Goal: Task Accomplishment & Management: Manage account settings

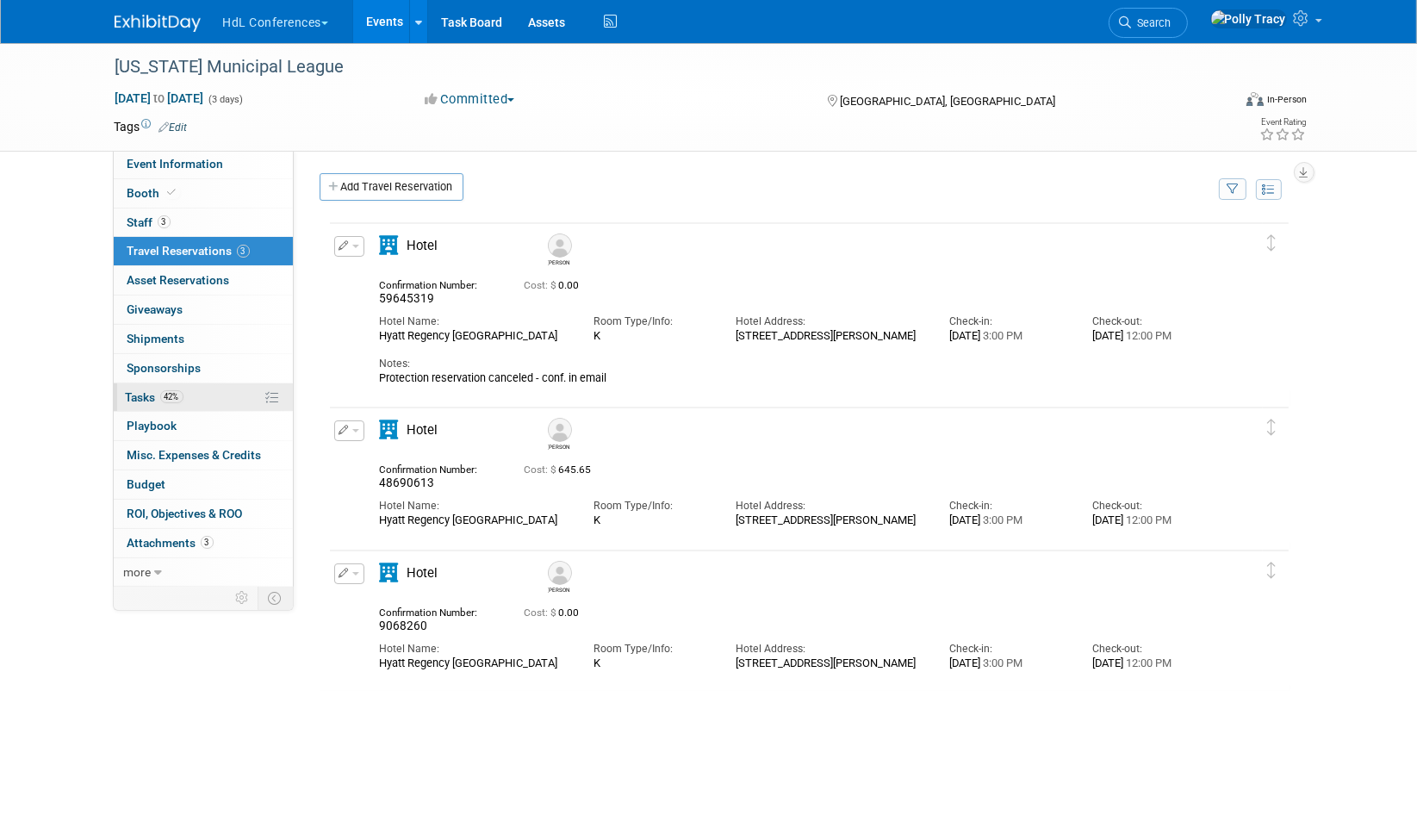
click at [133, 390] on span "Tasks 42%" at bounding box center [154, 397] width 57 height 14
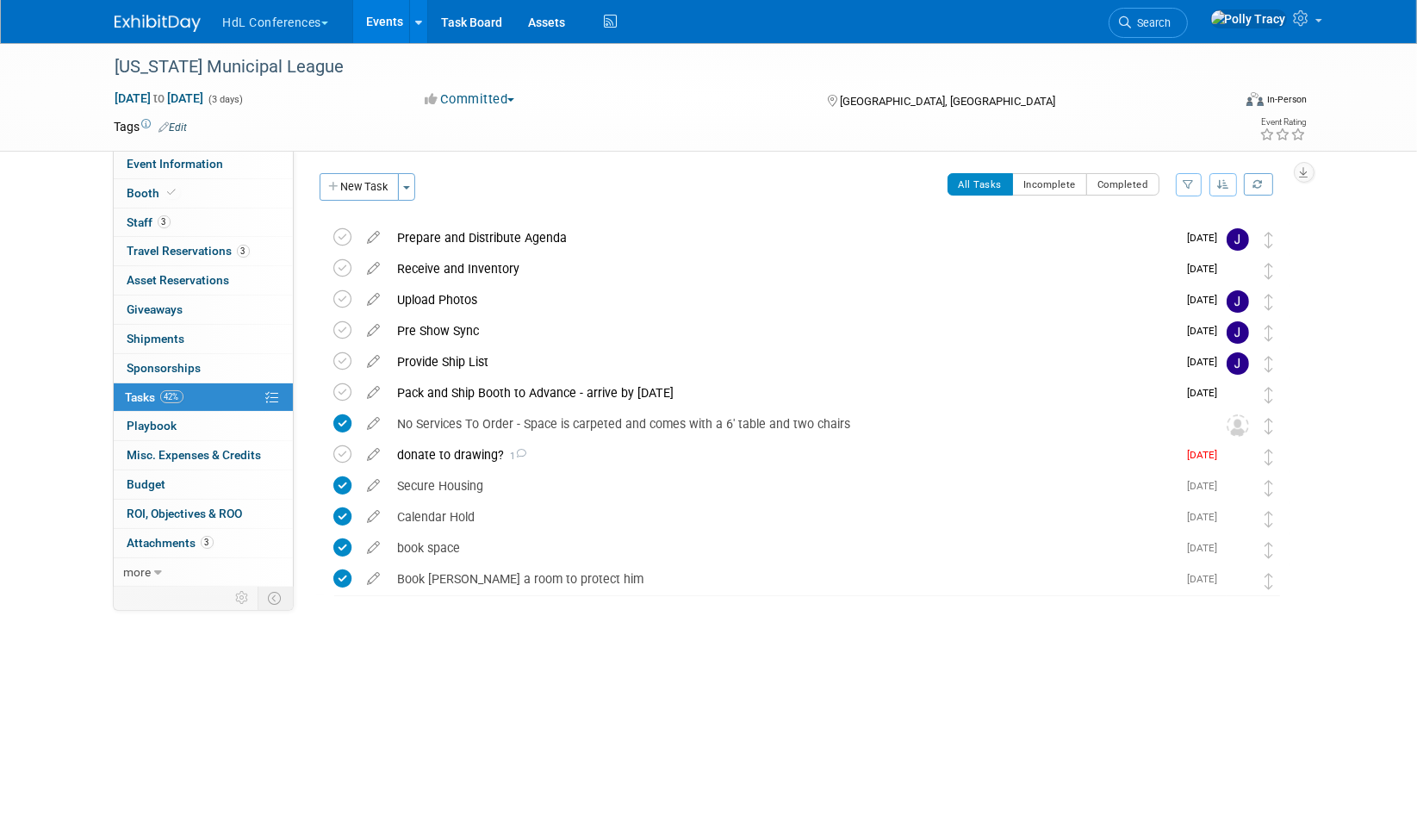
click at [1216, 179] on button "button" at bounding box center [1223, 185] width 27 height 24
click at [1184, 261] on link "By Due Date" at bounding box center [1174, 263] width 123 height 25
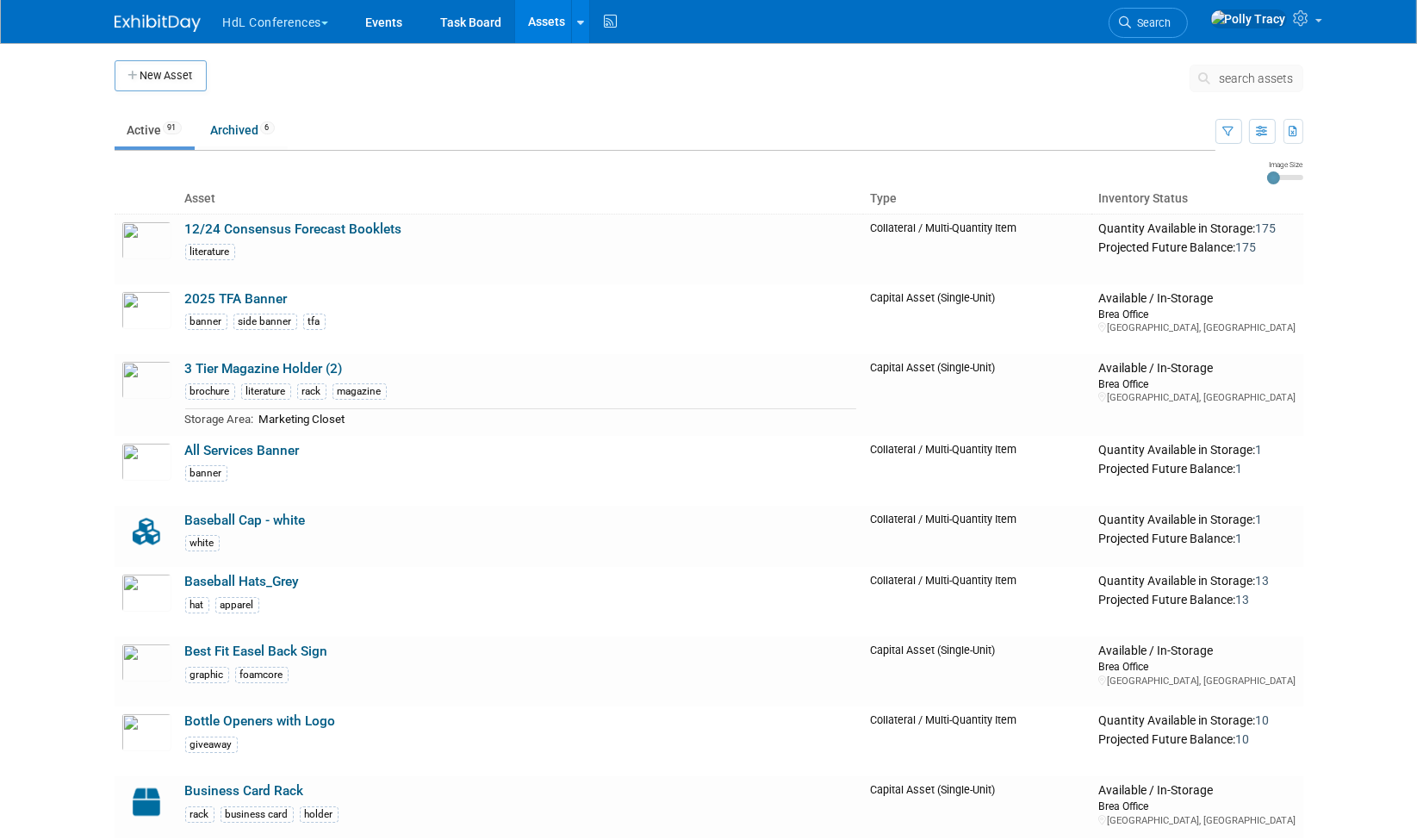
click at [280, 27] on button "HdL Conferences" at bounding box center [286, 19] width 129 height 38
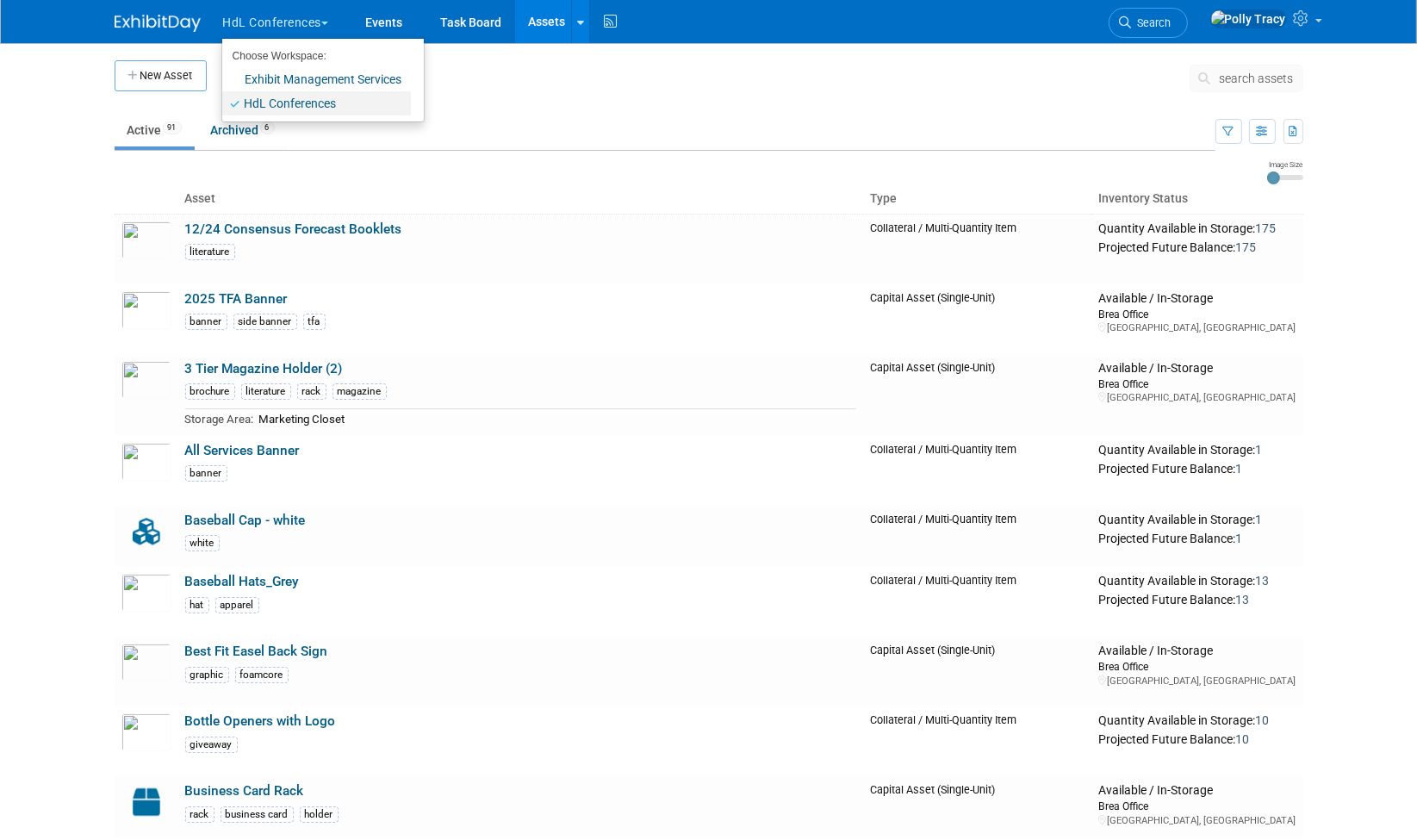
click at [274, 107] on link "HdL Conferences" at bounding box center [316, 103] width 188 height 25
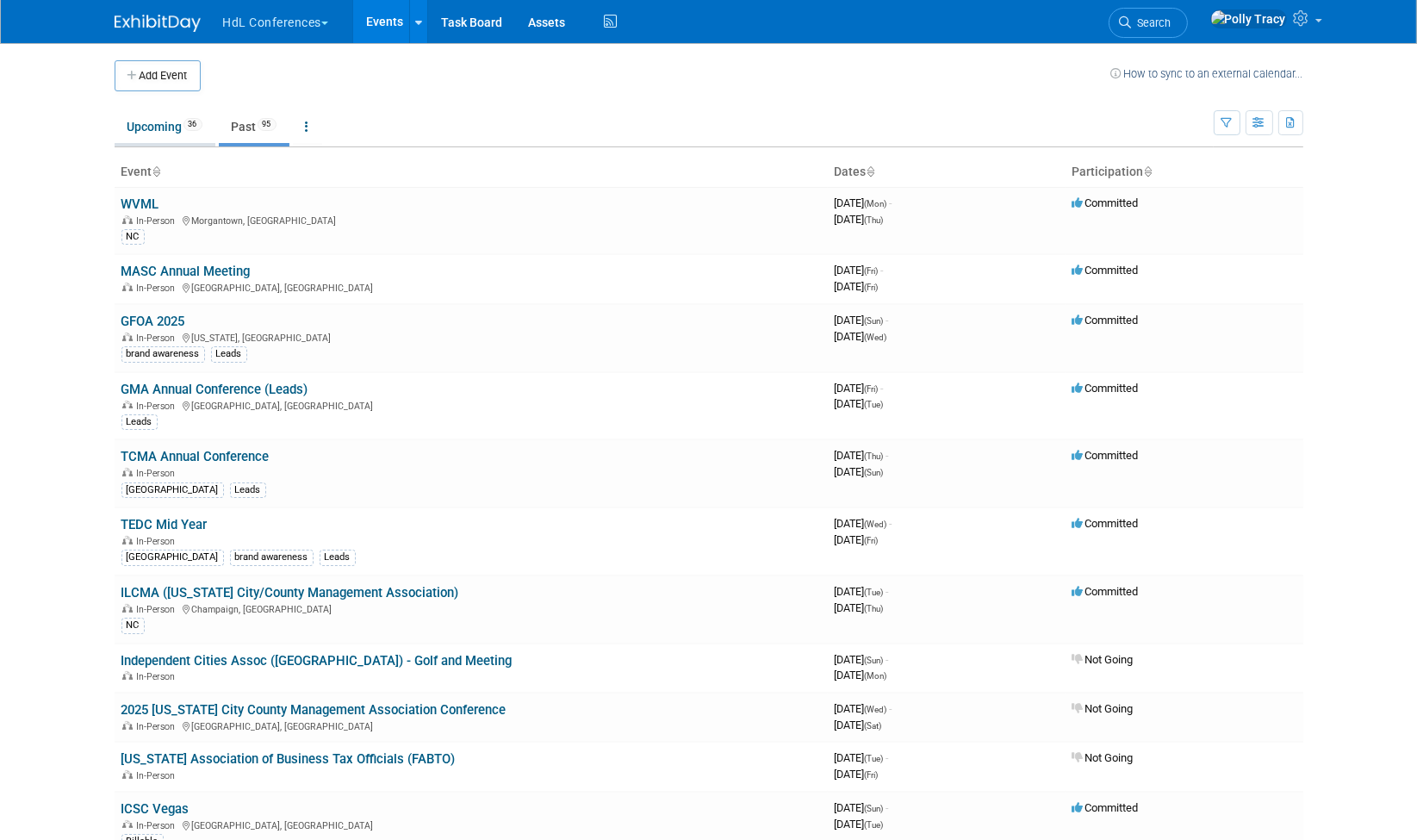
click at [159, 121] on link "Upcoming 36" at bounding box center [165, 127] width 101 height 33
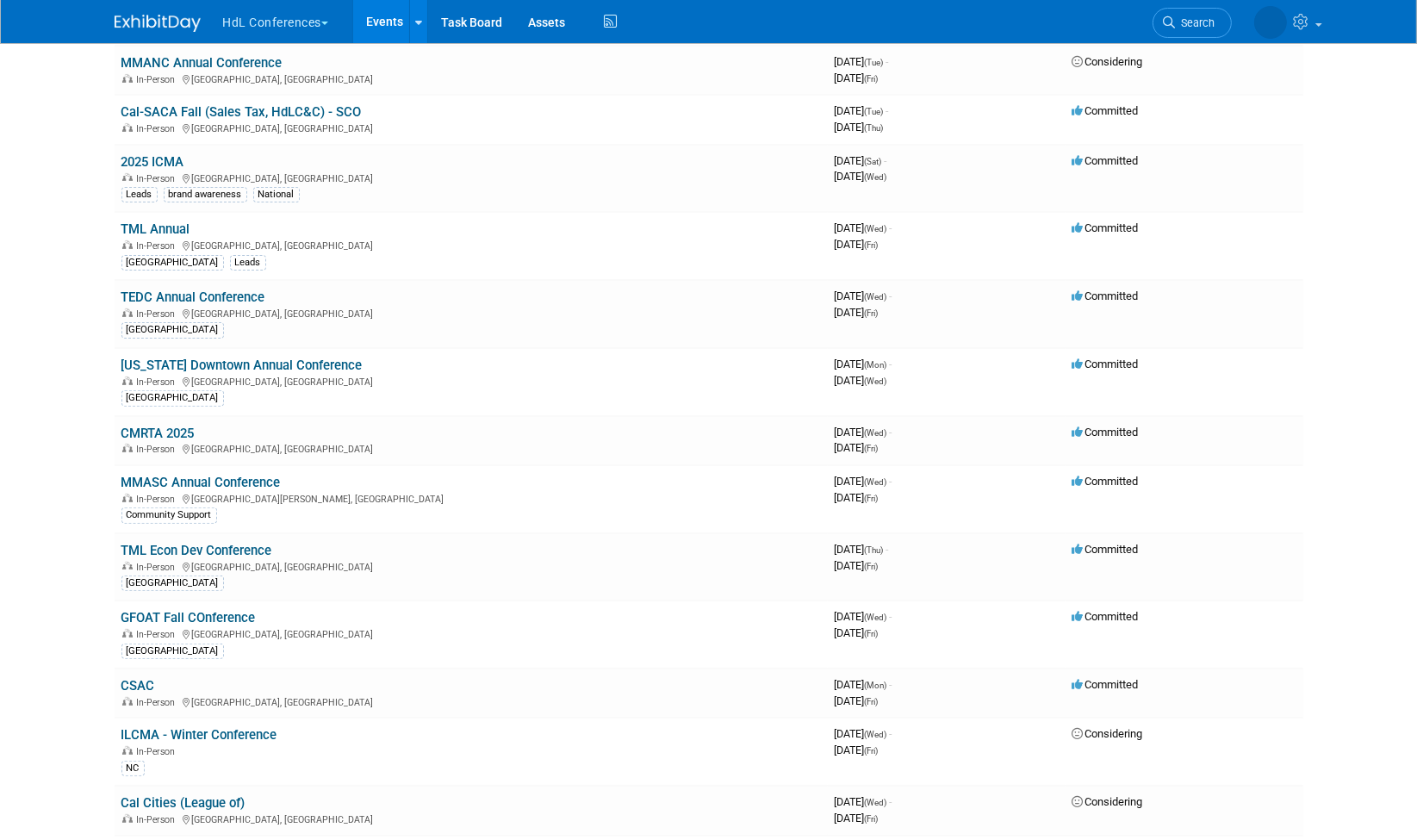
scroll to position [603, 0]
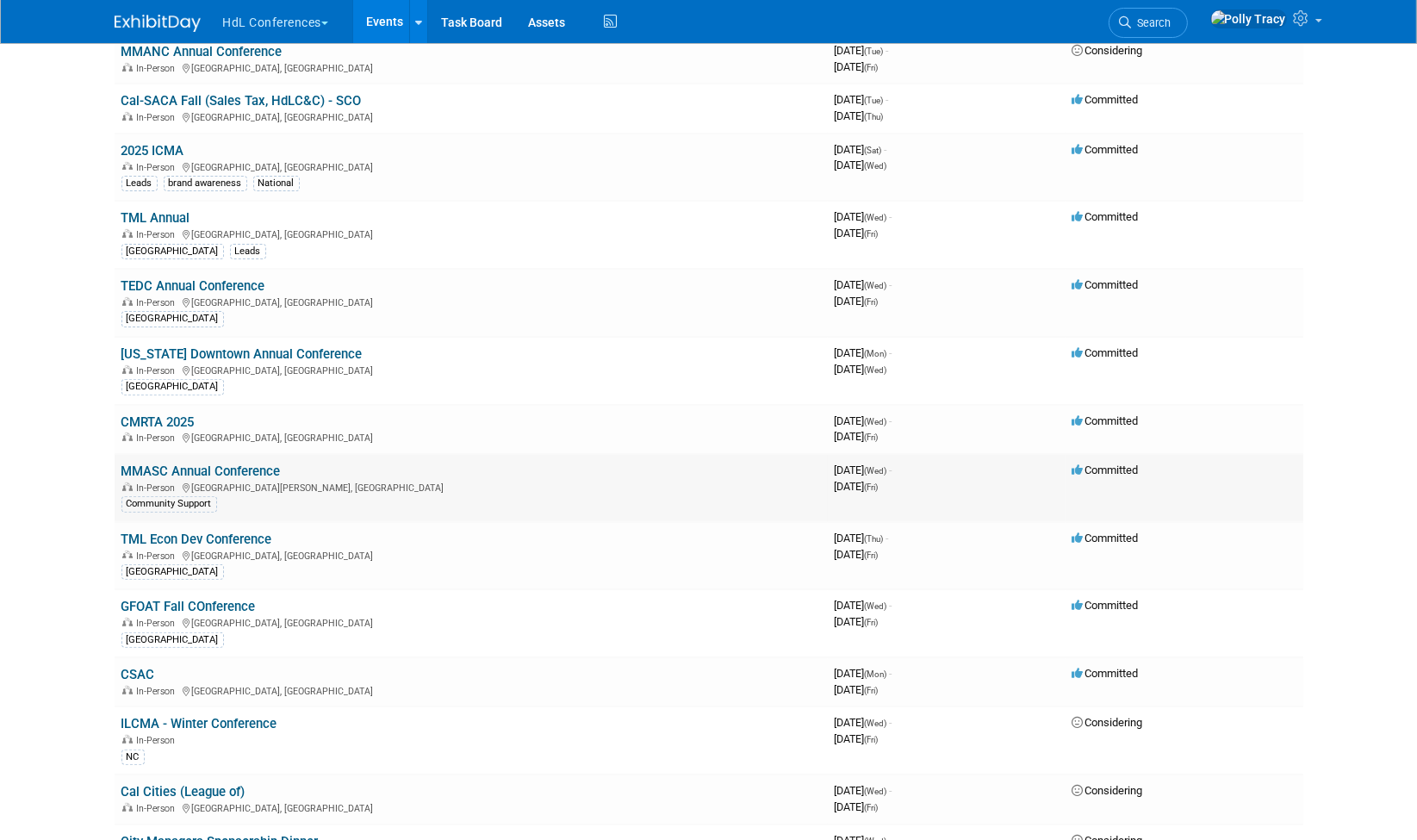
click at [169, 463] on link "MMASC Annual Conference" at bounding box center [200, 471] width 159 height 15
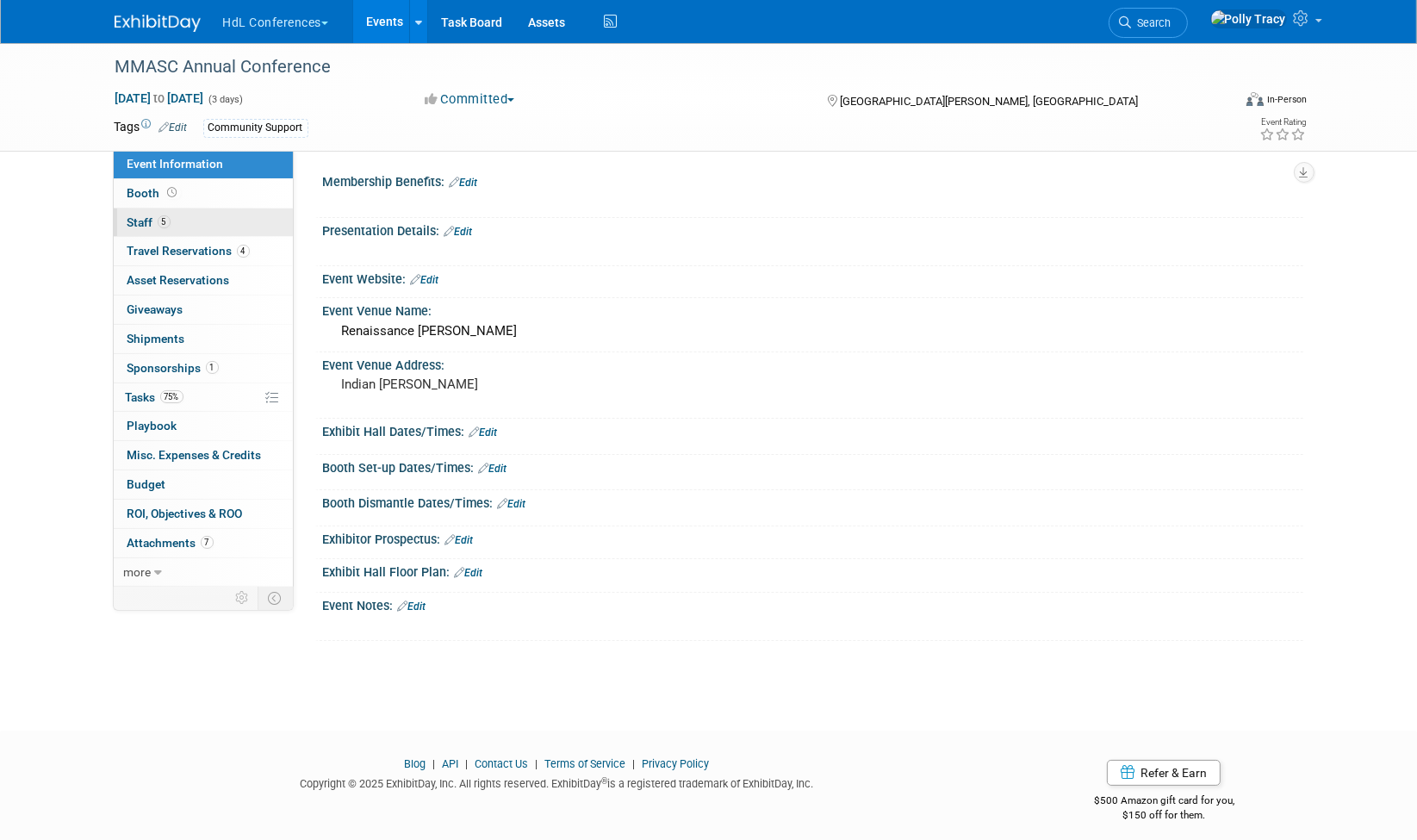
click at [143, 216] on span "Staff 5" at bounding box center [148, 222] width 43 height 14
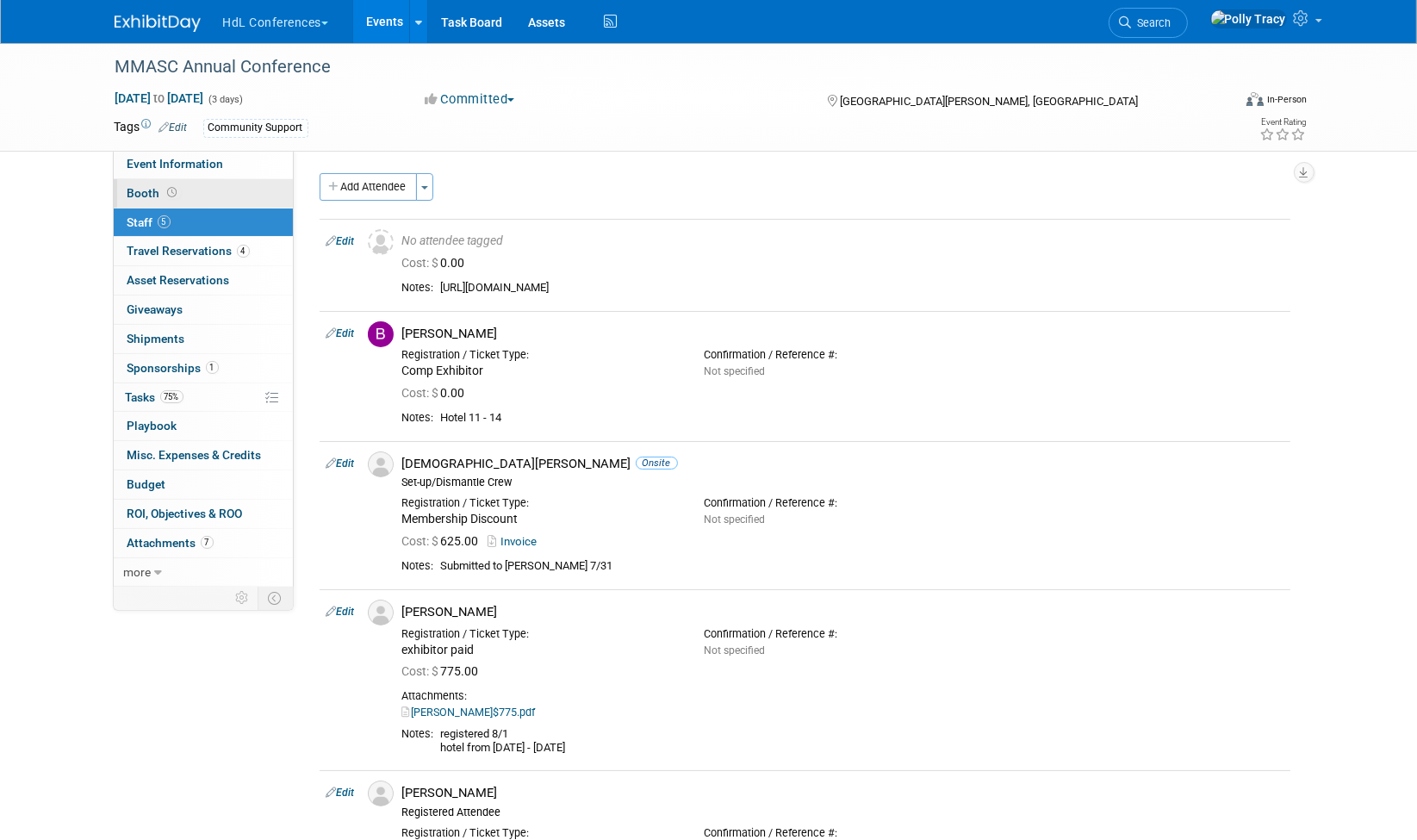
click at [142, 190] on span "Booth" at bounding box center [154, 192] width 54 height 14
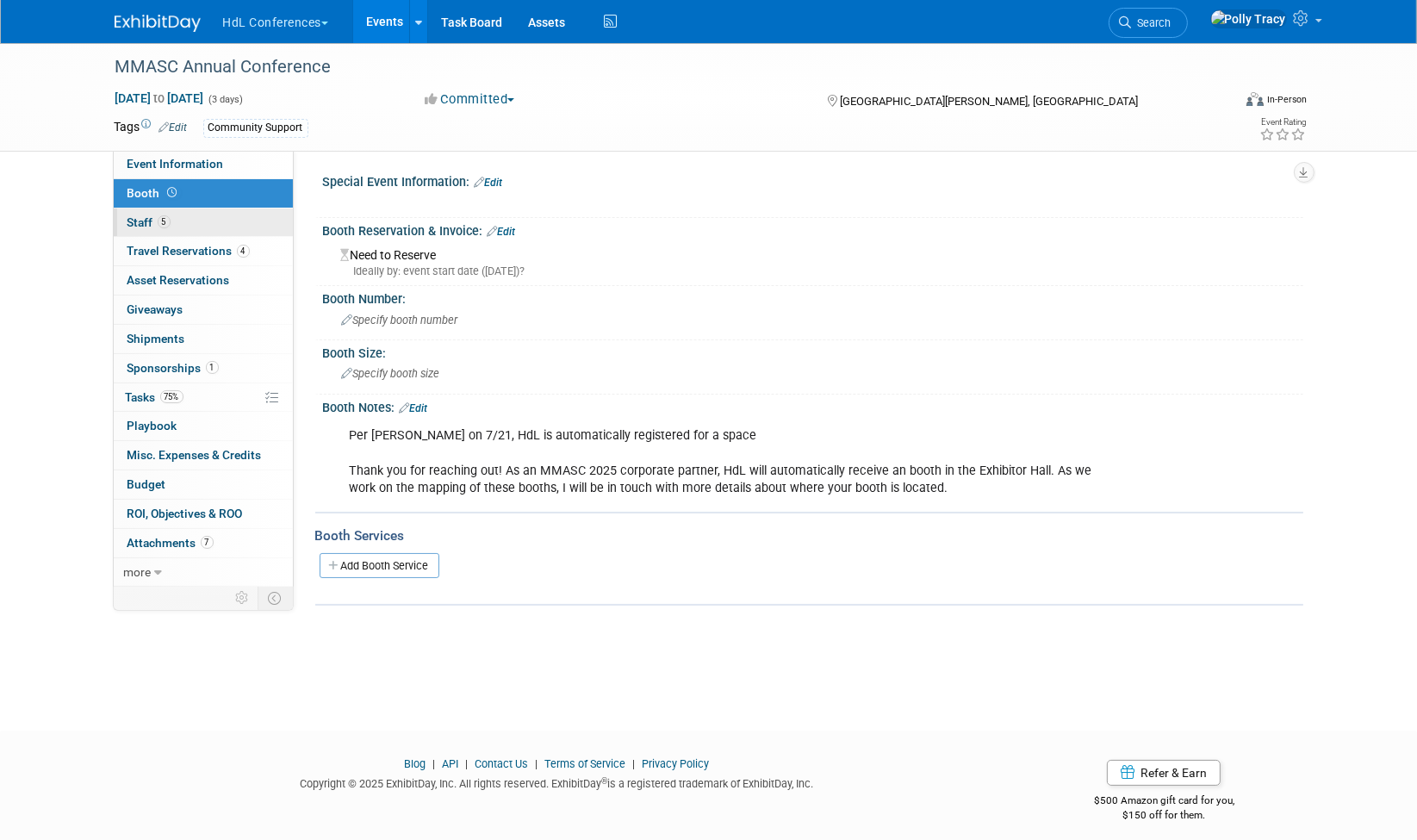
click at [137, 216] on span "Staff 5" at bounding box center [148, 222] width 43 height 14
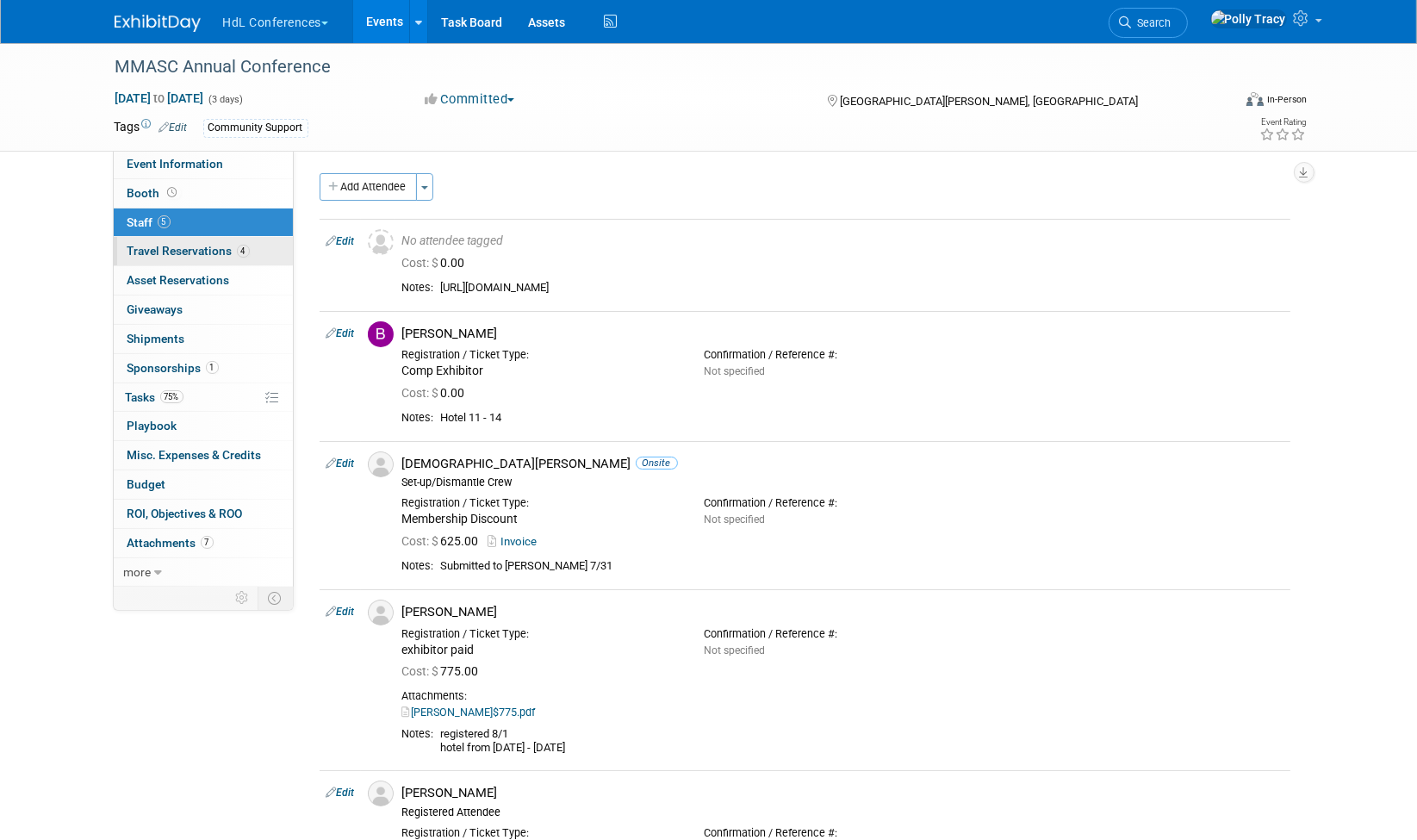
click at [134, 244] on span "Travel Reservations 4" at bounding box center [188, 250] width 122 height 14
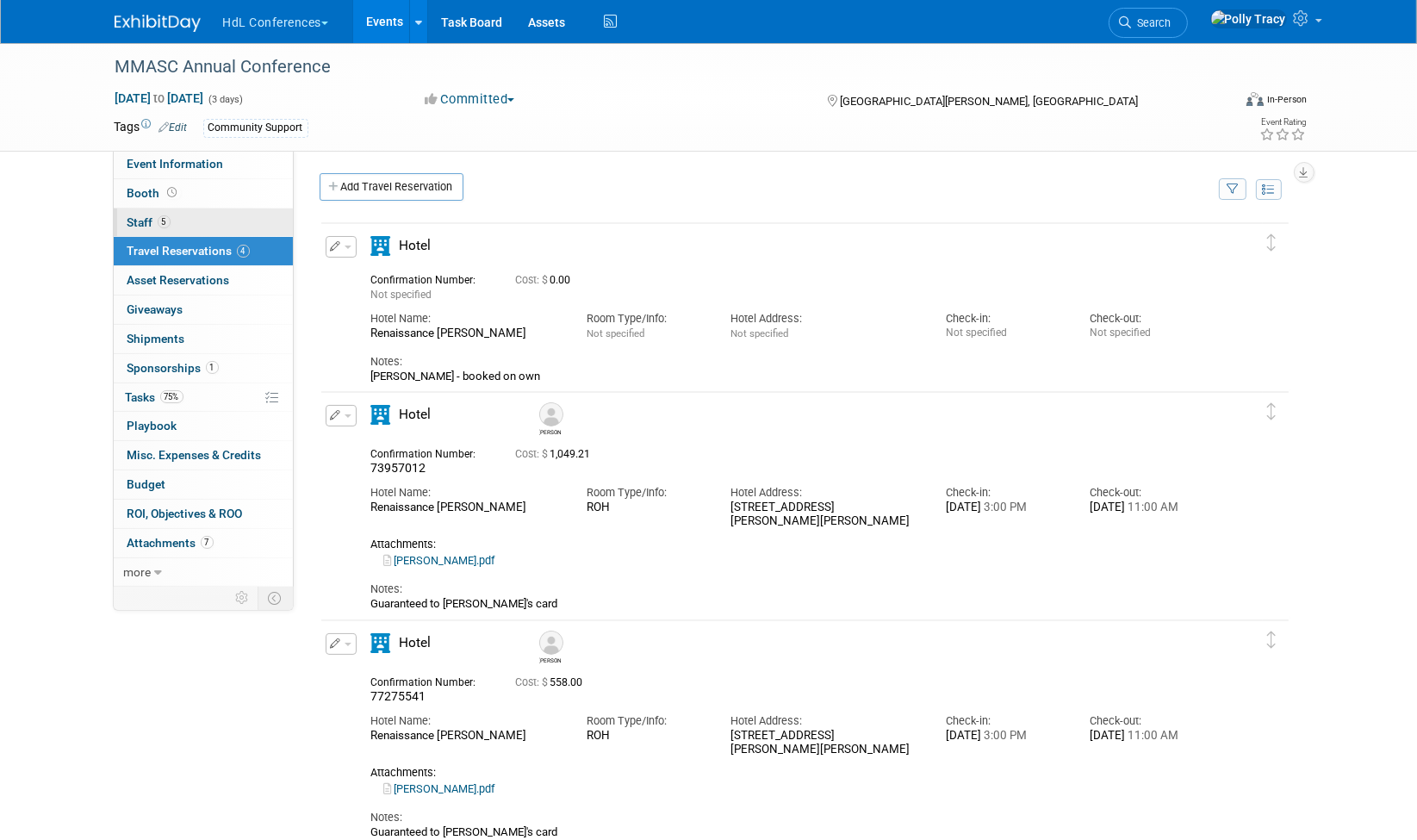
click at [130, 217] on span "Staff 5" at bounding box center [148, 222] width 43 height 14
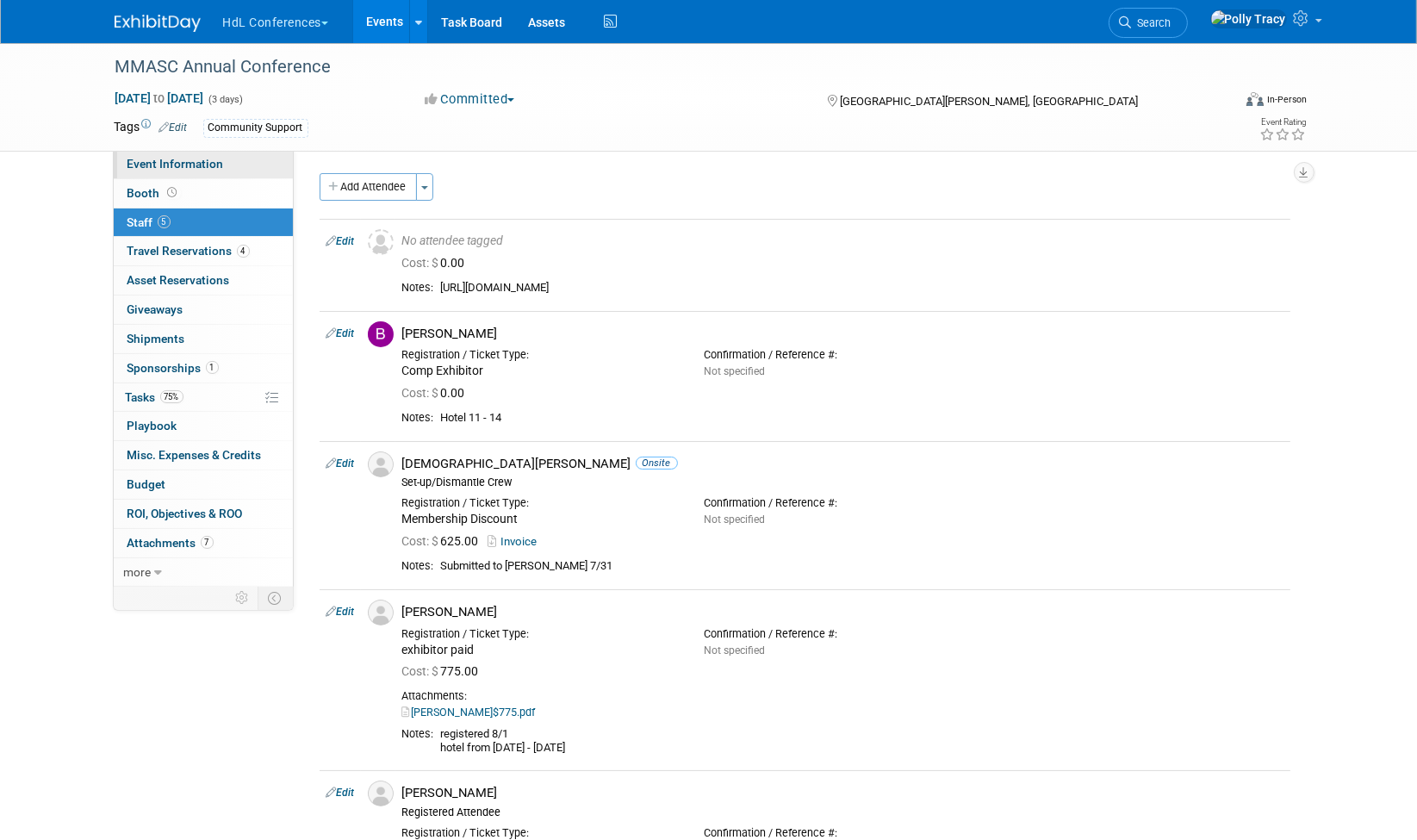
click at [172, 170] on link "Event Information" at bounding box center [203, 164] width 179 height 28
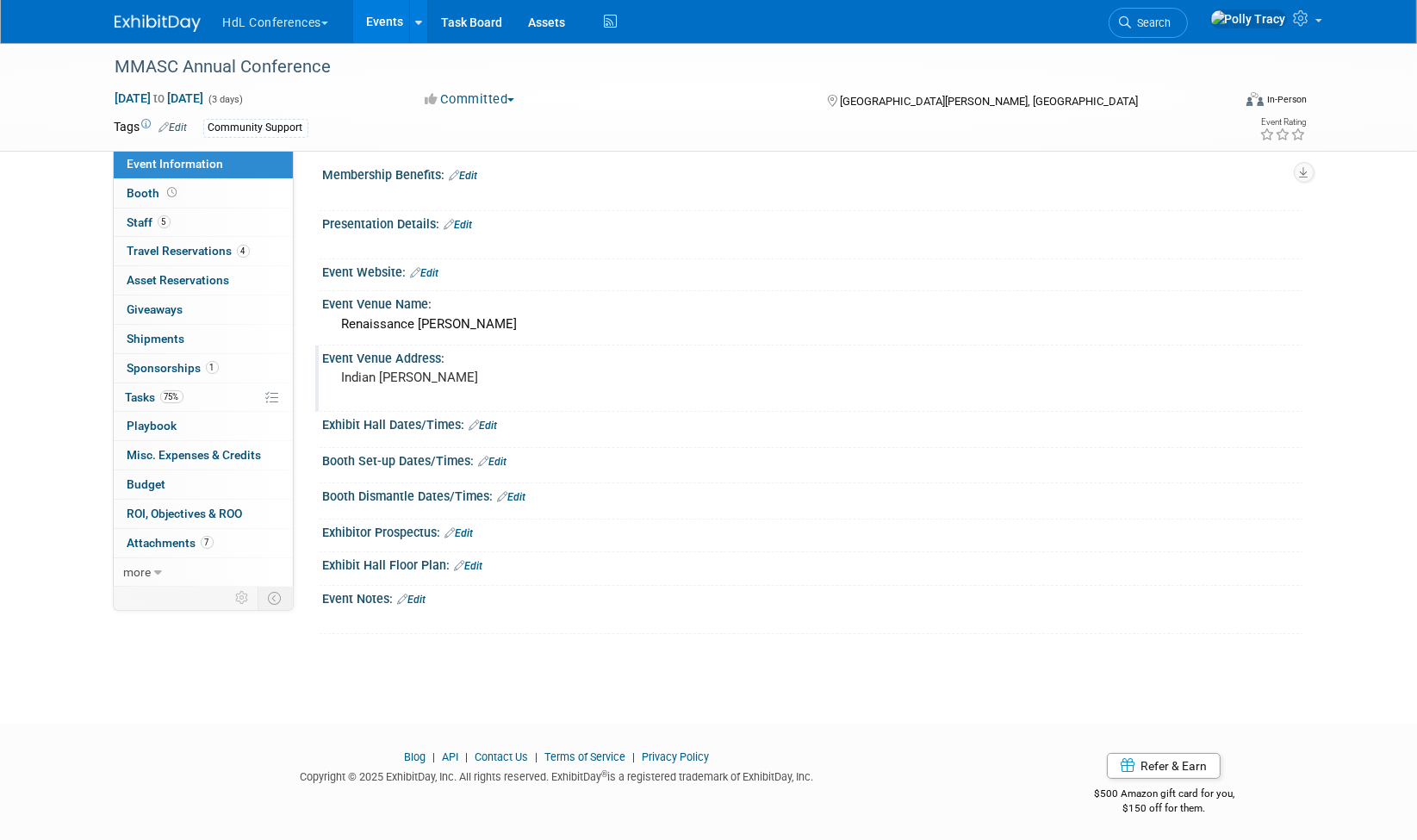
scroll to position [11, 0]
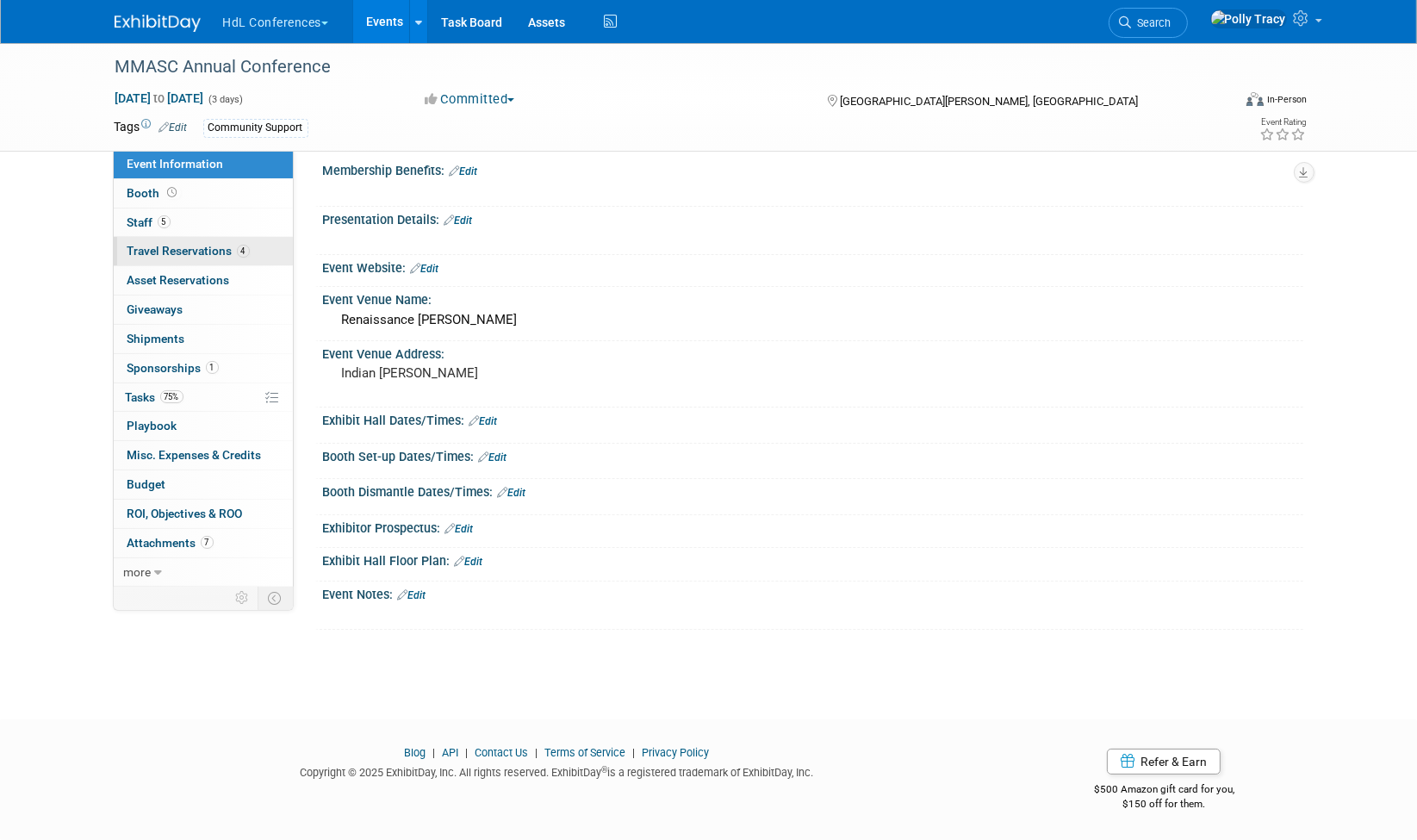
click at [130, 244] on span "Travel Reservations 4" at bounding box center [188, 250] width 122 height 14
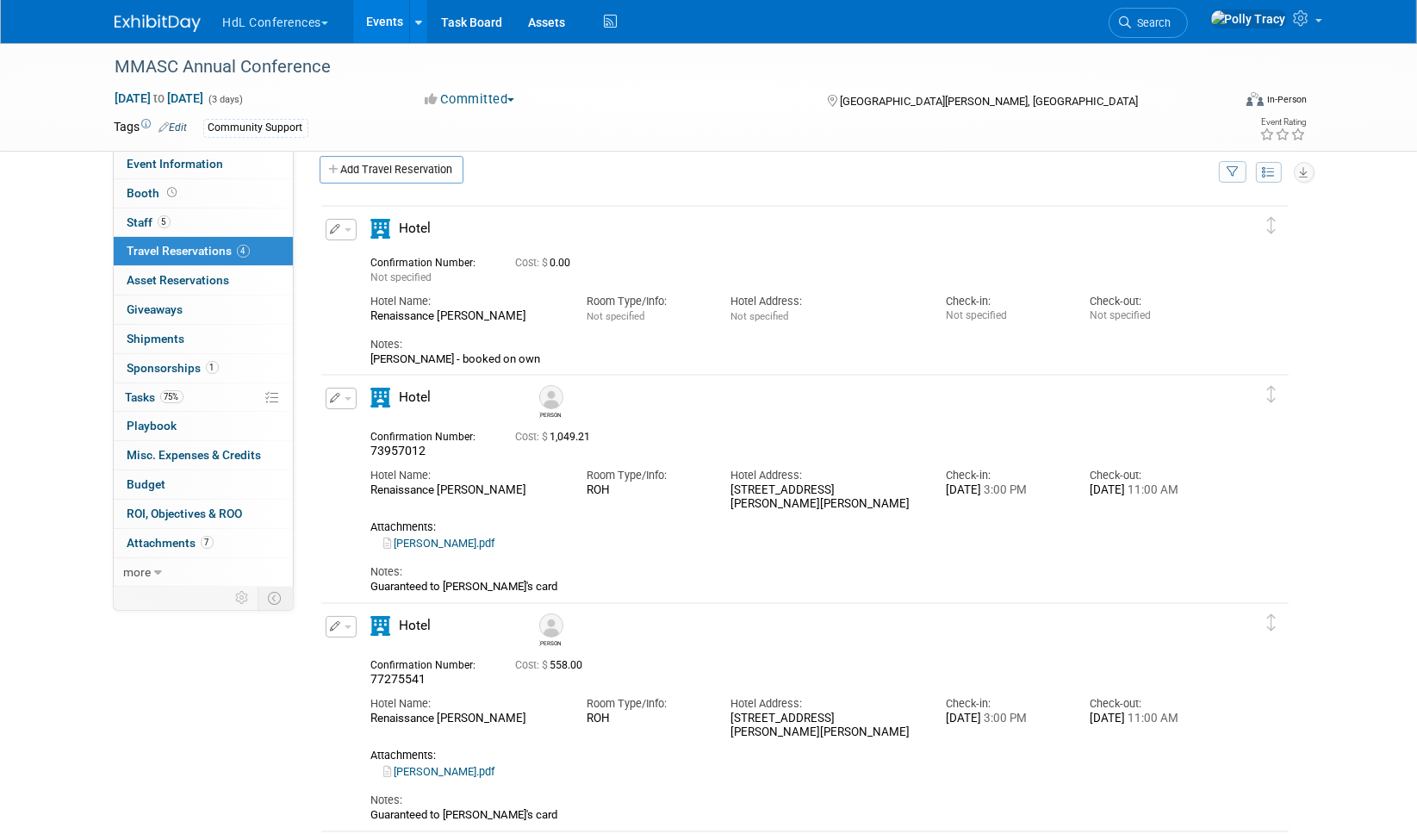
scroll to position [27, 0]
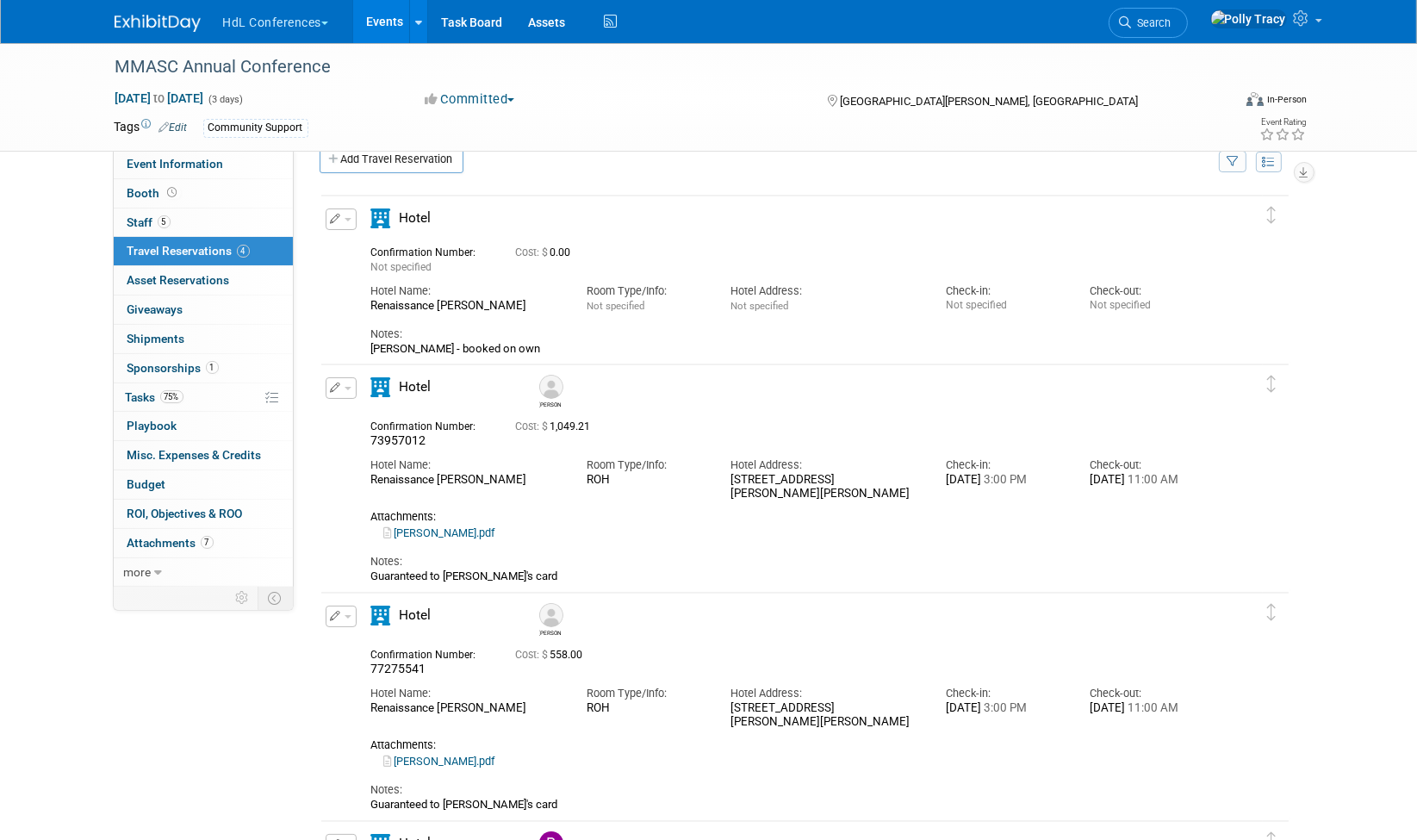
click at [346, 223] on button "button" at bounding box center [341, 219] width 31 height 22
click at [380, 246] on button "Edit Reservation" at bounding box center [400, 248] width 146 height 25
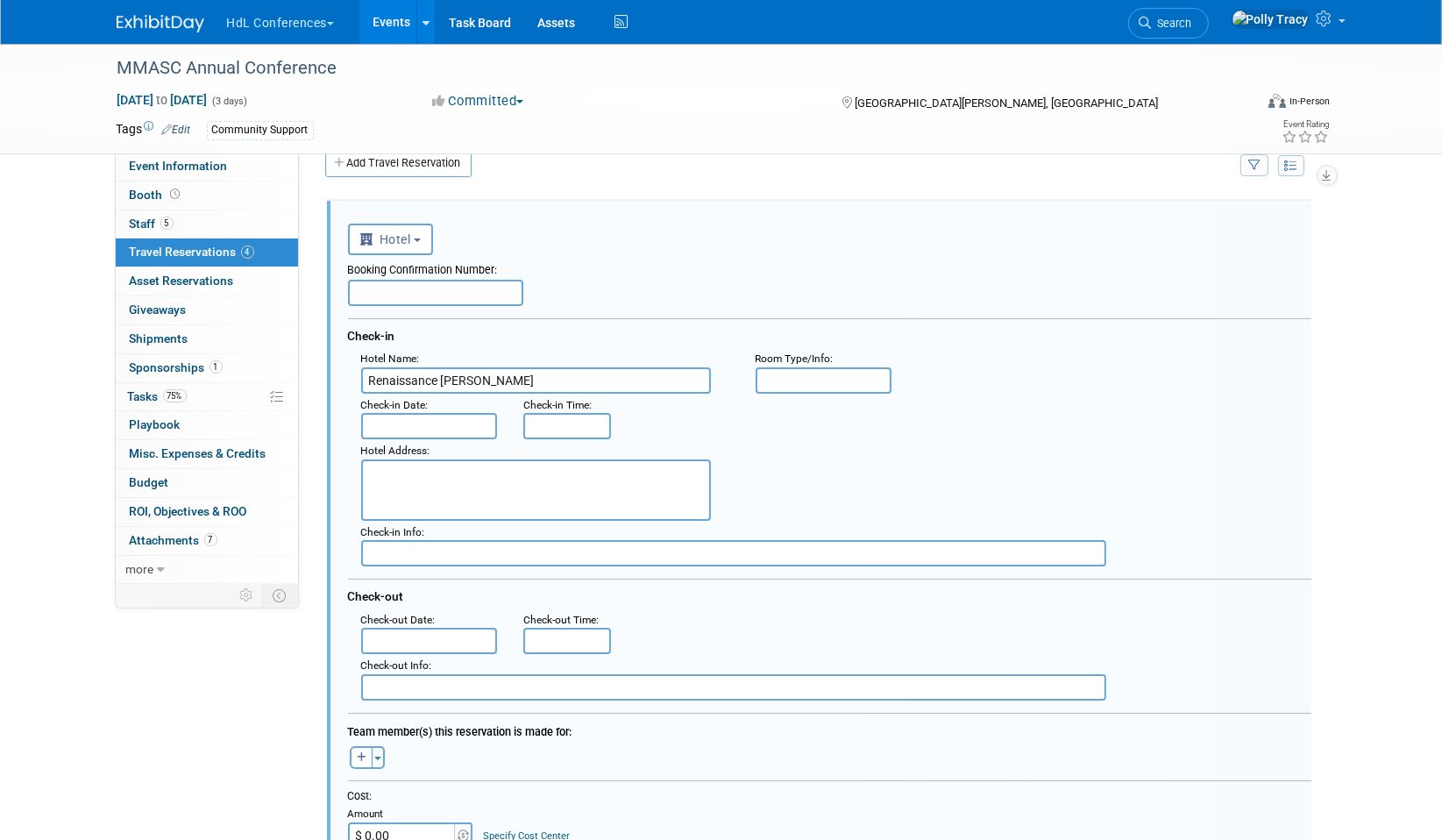
scroll to position [0, 0]
click at [360, 755] on button "button" at bounding box center [361, 757] width 23 height 23
select select
click at [443, 779] on label "[DEMOGRAPHIC_DATA][PERSON_NAME]" at bounding box center [478, 784] width 258 height 28
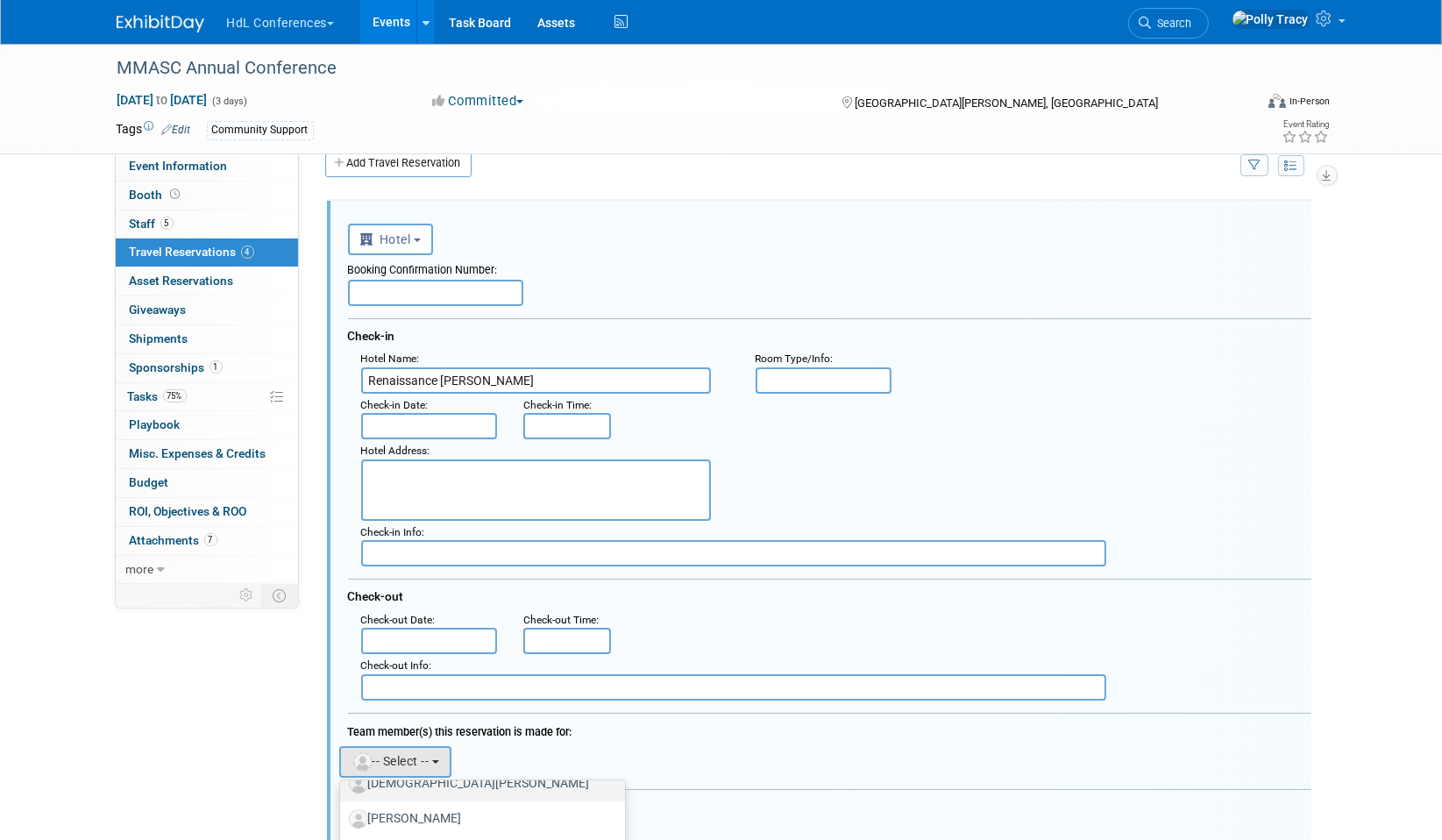
click at [343, 779] on input "[DEMOGRAPHIC_DATA][PERSON_NAME]" at bounding box center [337, 782] width 11 height 11
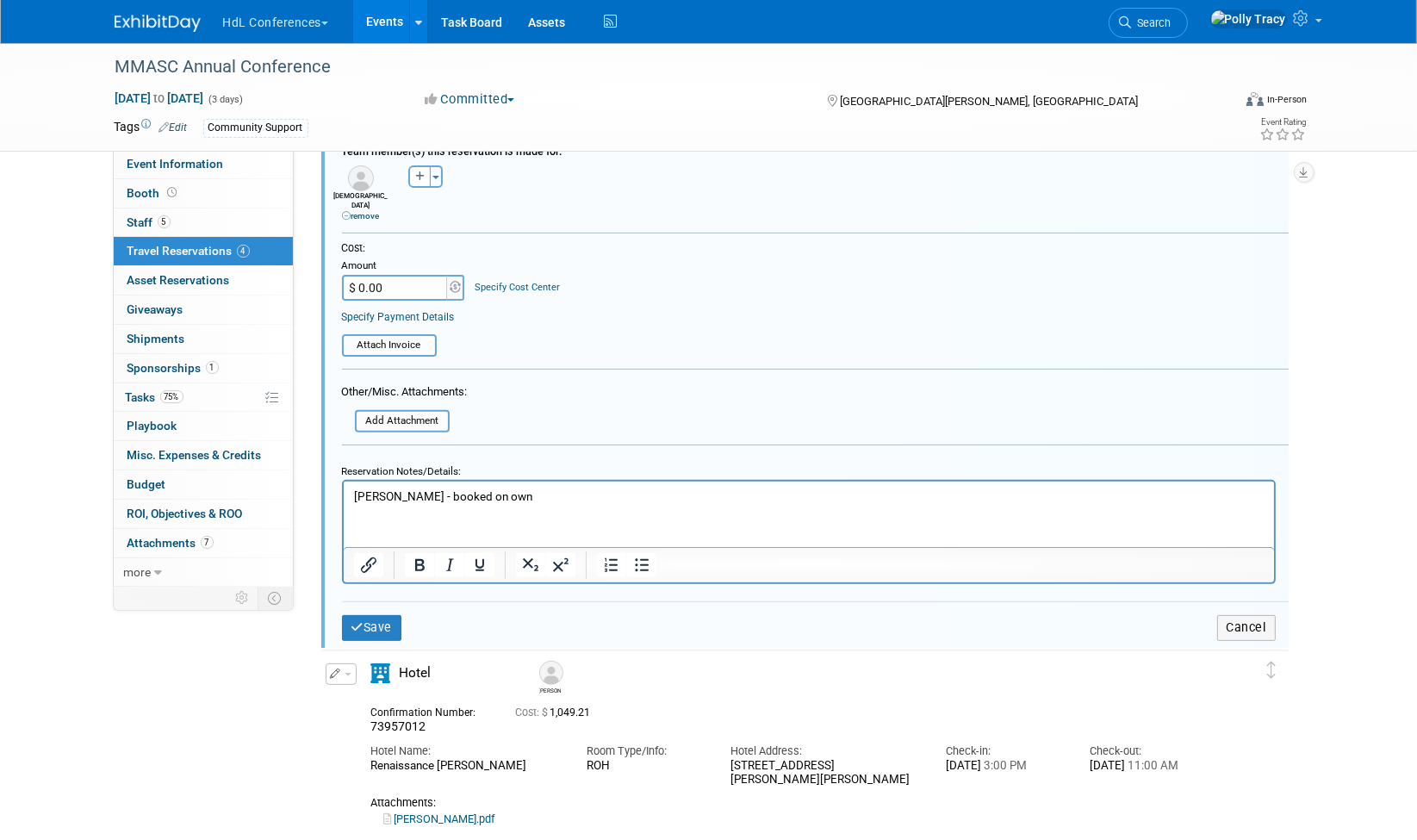
scroll to position [637, 0]
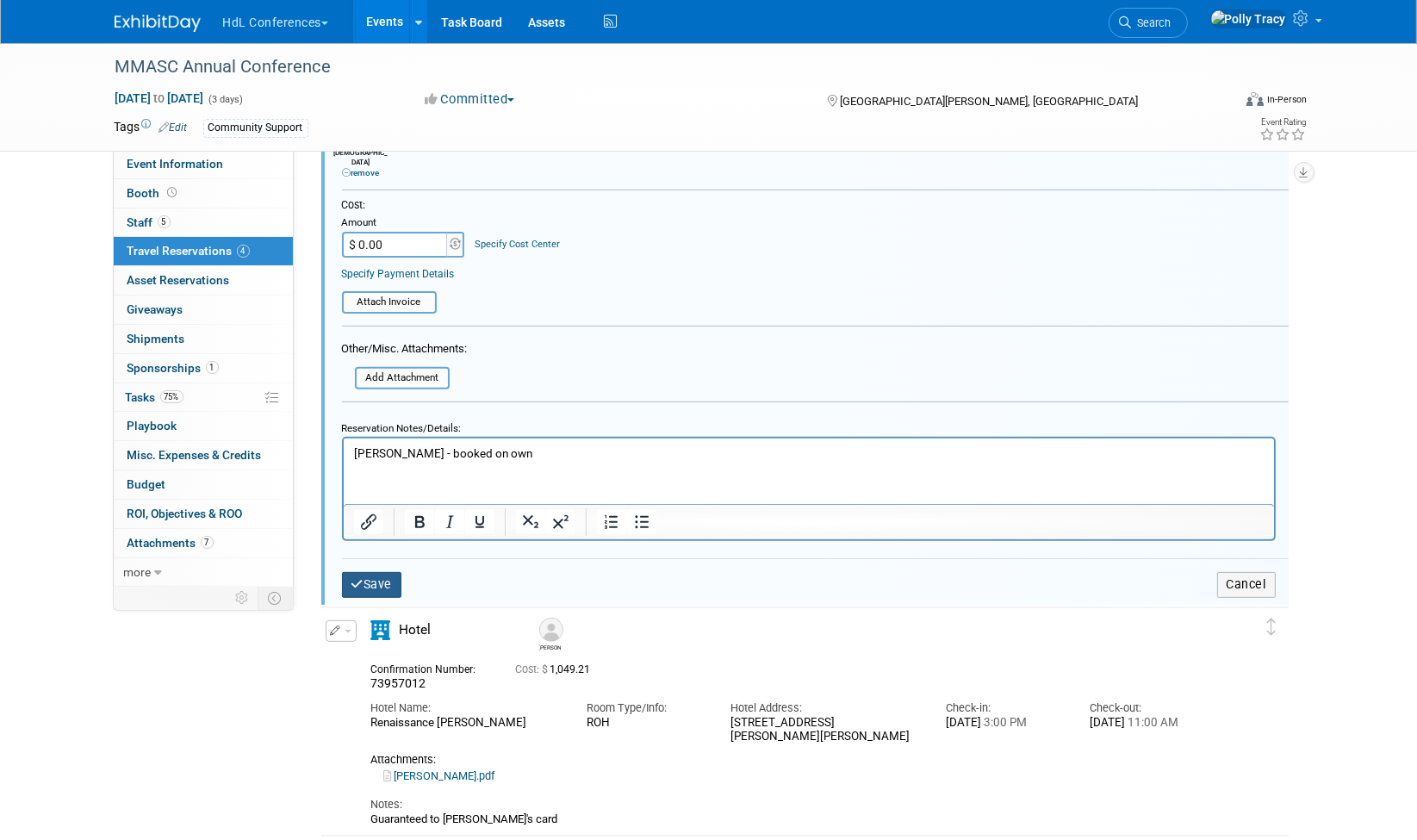
click at [371, 572] on button "Save" at bounding box center [372, 583] width 60 height 25
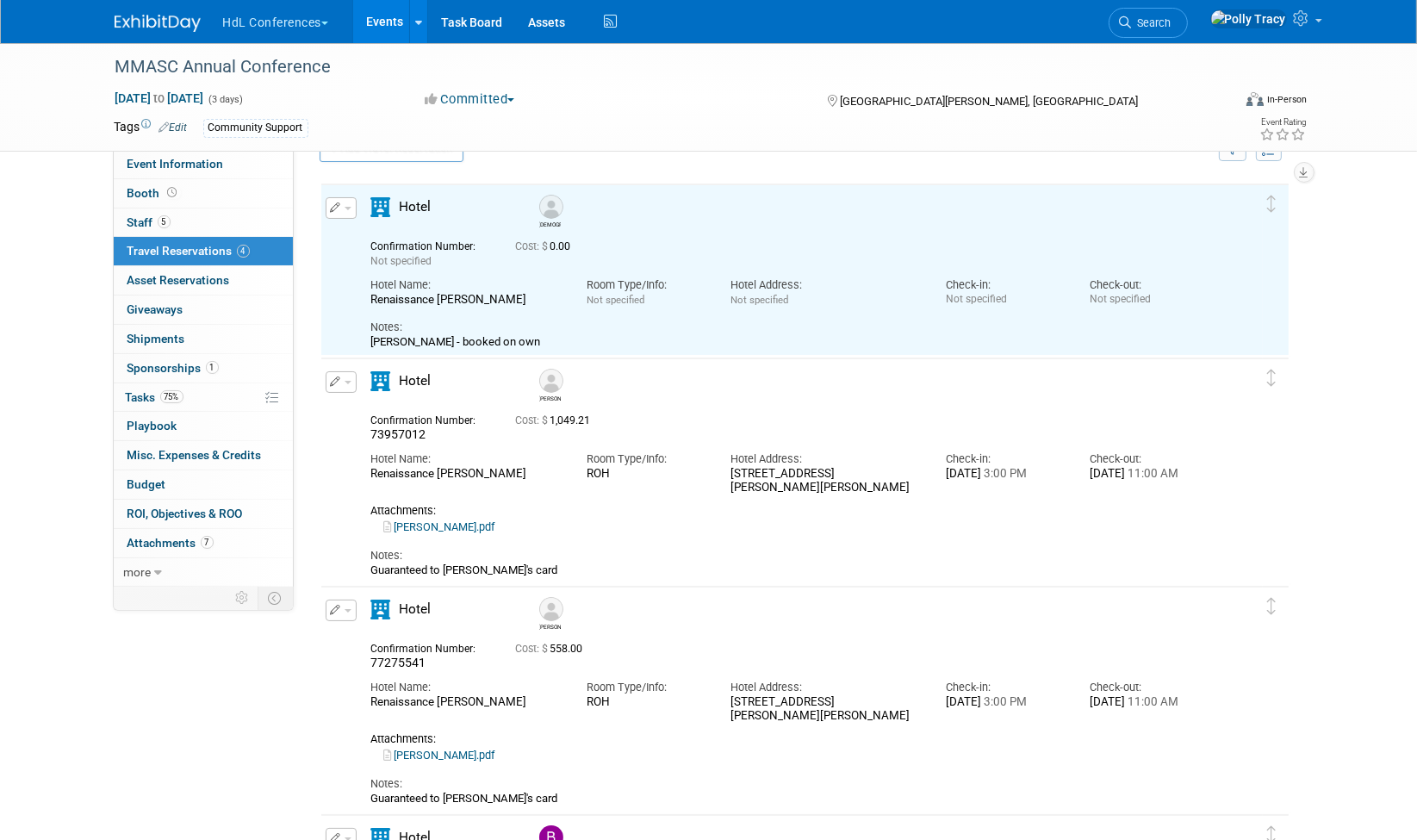
scroll to position [26, 0]
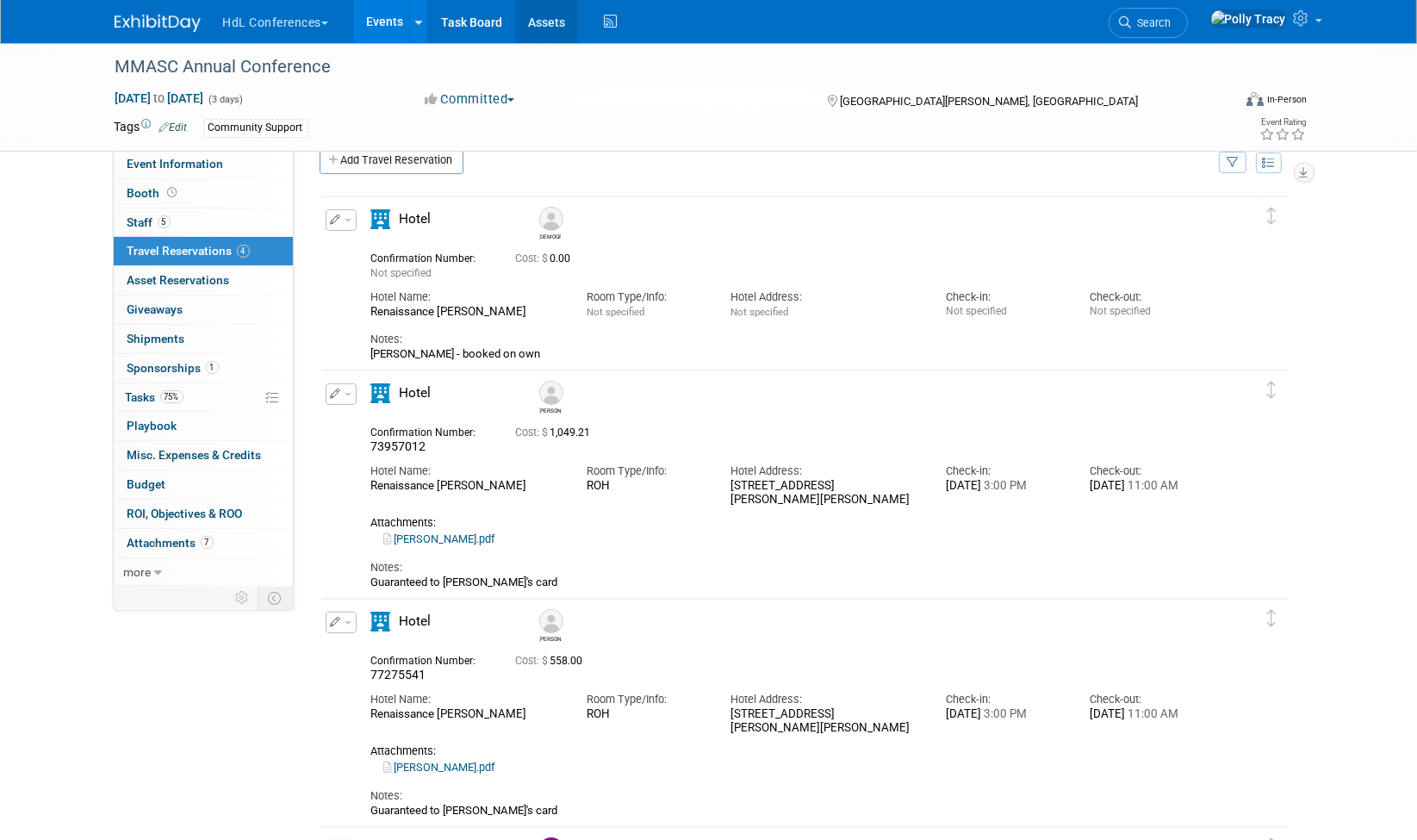
click at [544, 22] on link "Assets" at bounding box center [546, 21] width 63 height 43
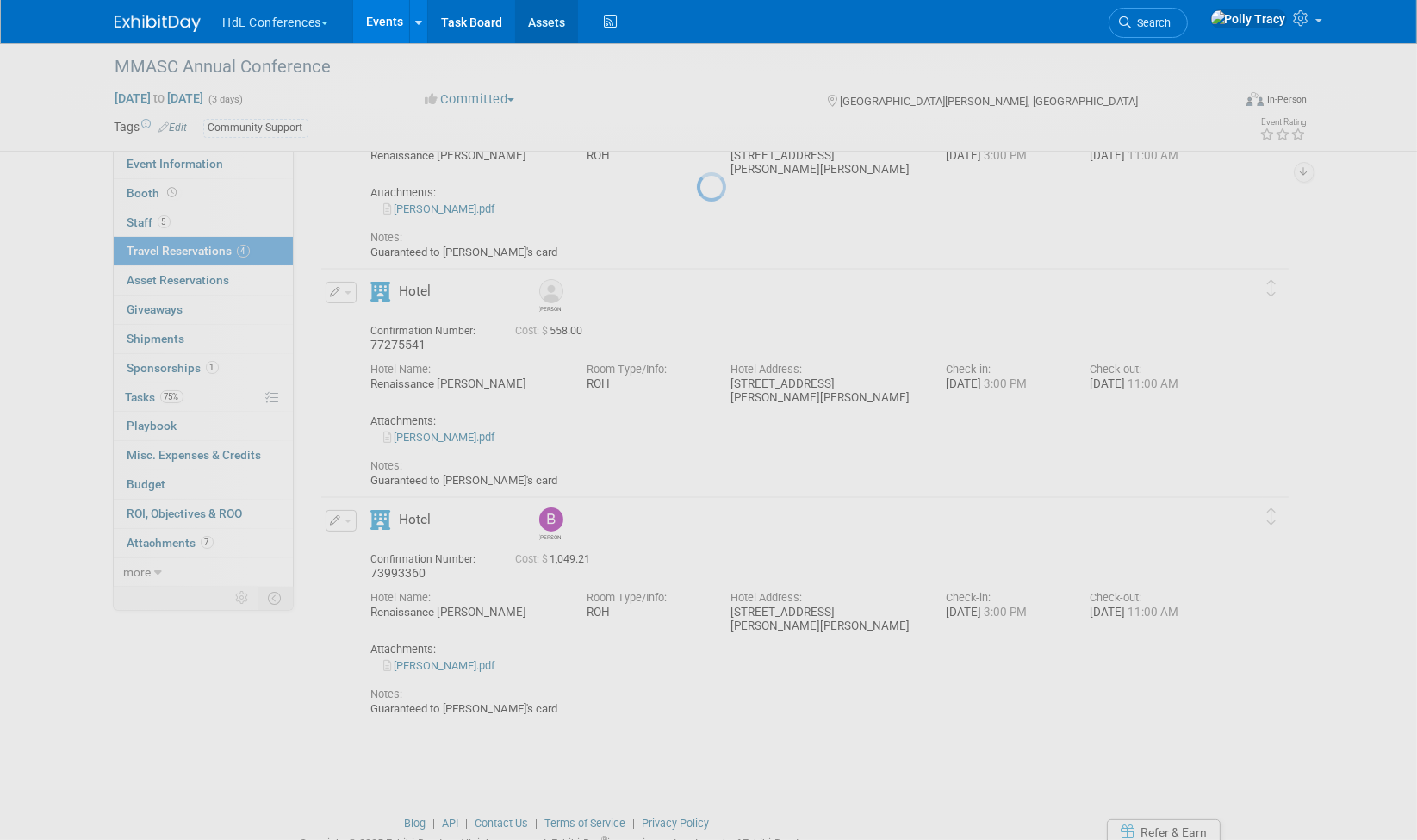
scroll to position [361, 0]
click at [604, 25] on icon at bounding box center [611, 21] width 22 height 26
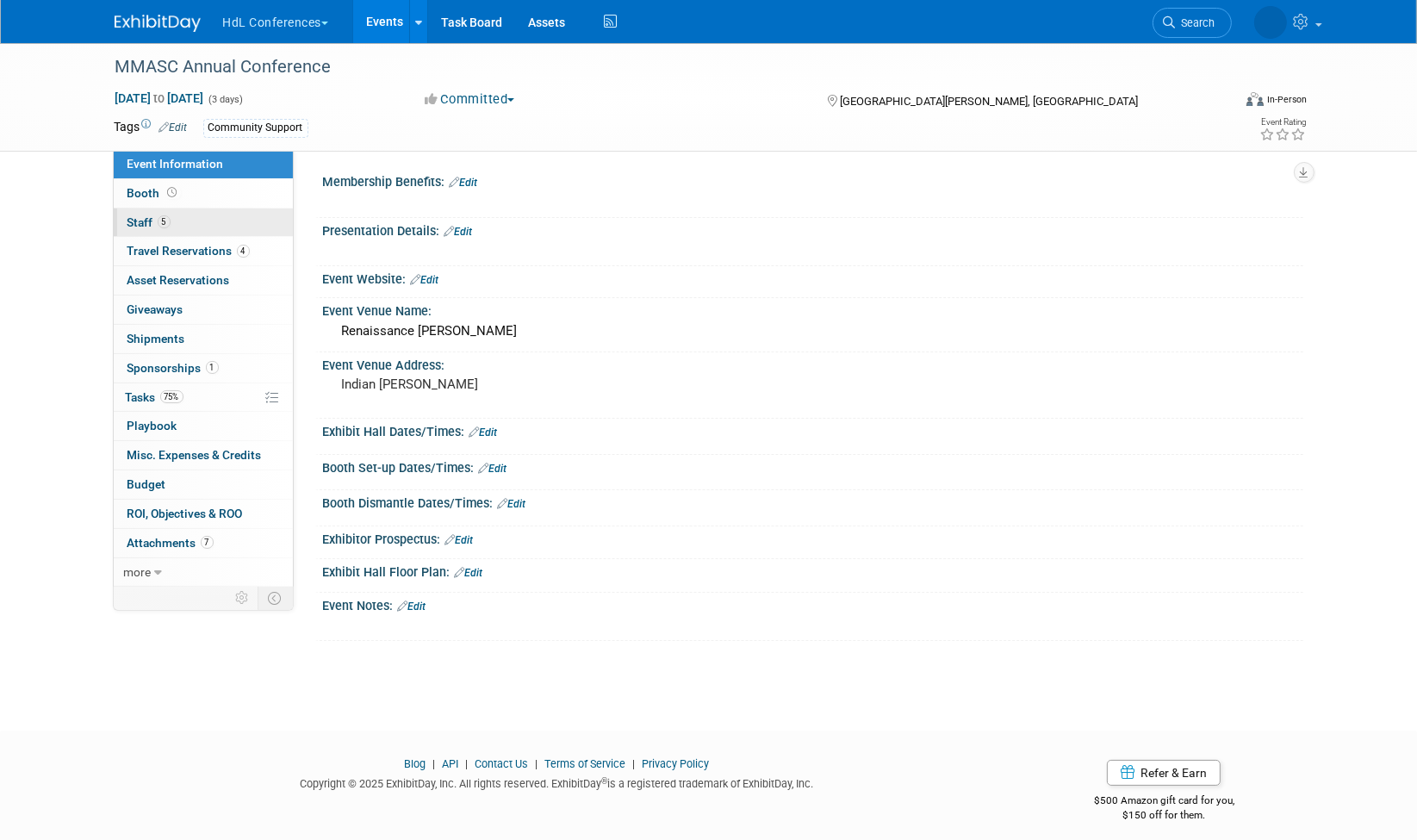
click at [130, 224] on span "Staff 5" at bounding box center [148, 222] width 43 height 14
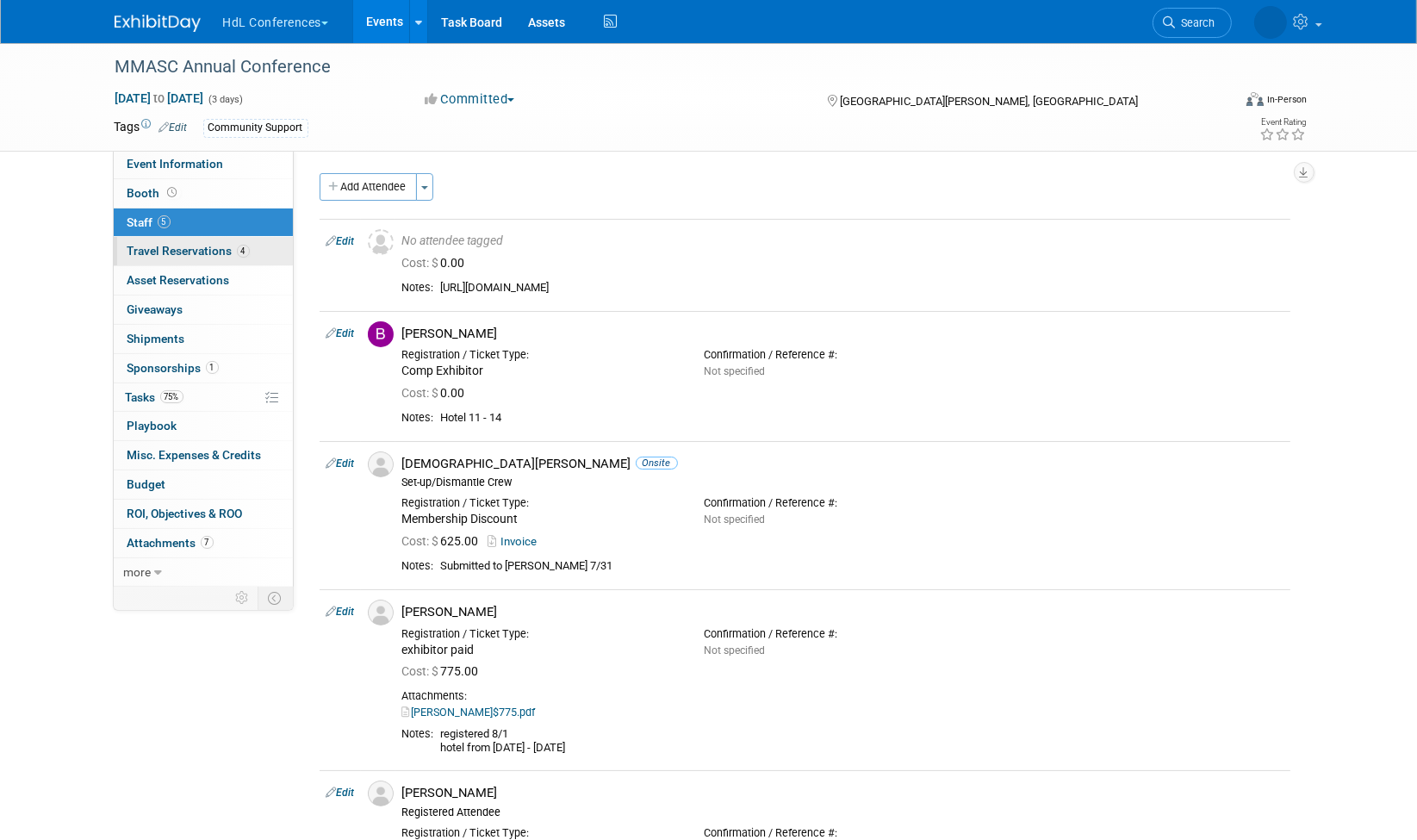
click at [156, 238] on link "4 Travel Reservations 4" at bounding box center [203, 250] width 179 height 28
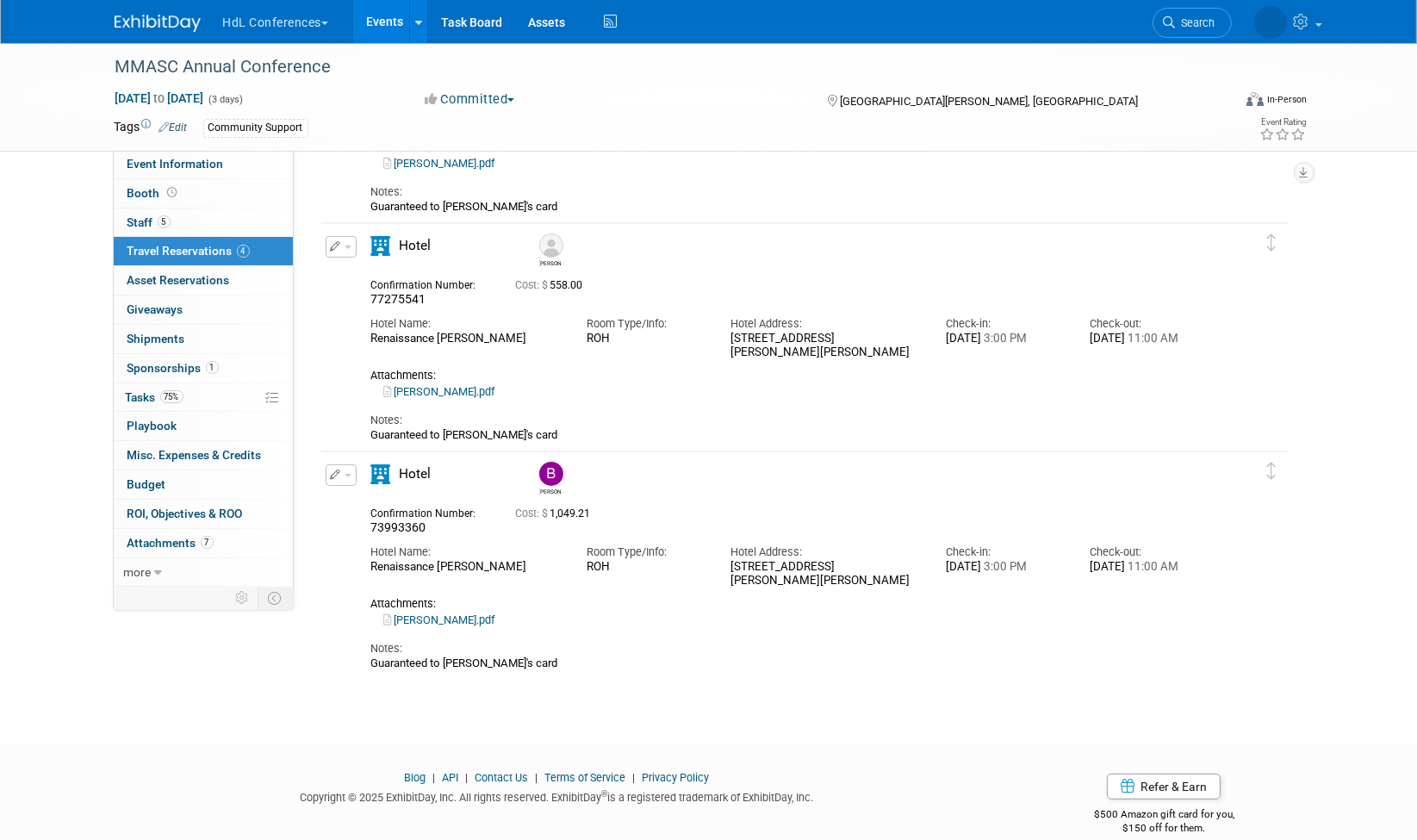
scroll to position [421, 0]
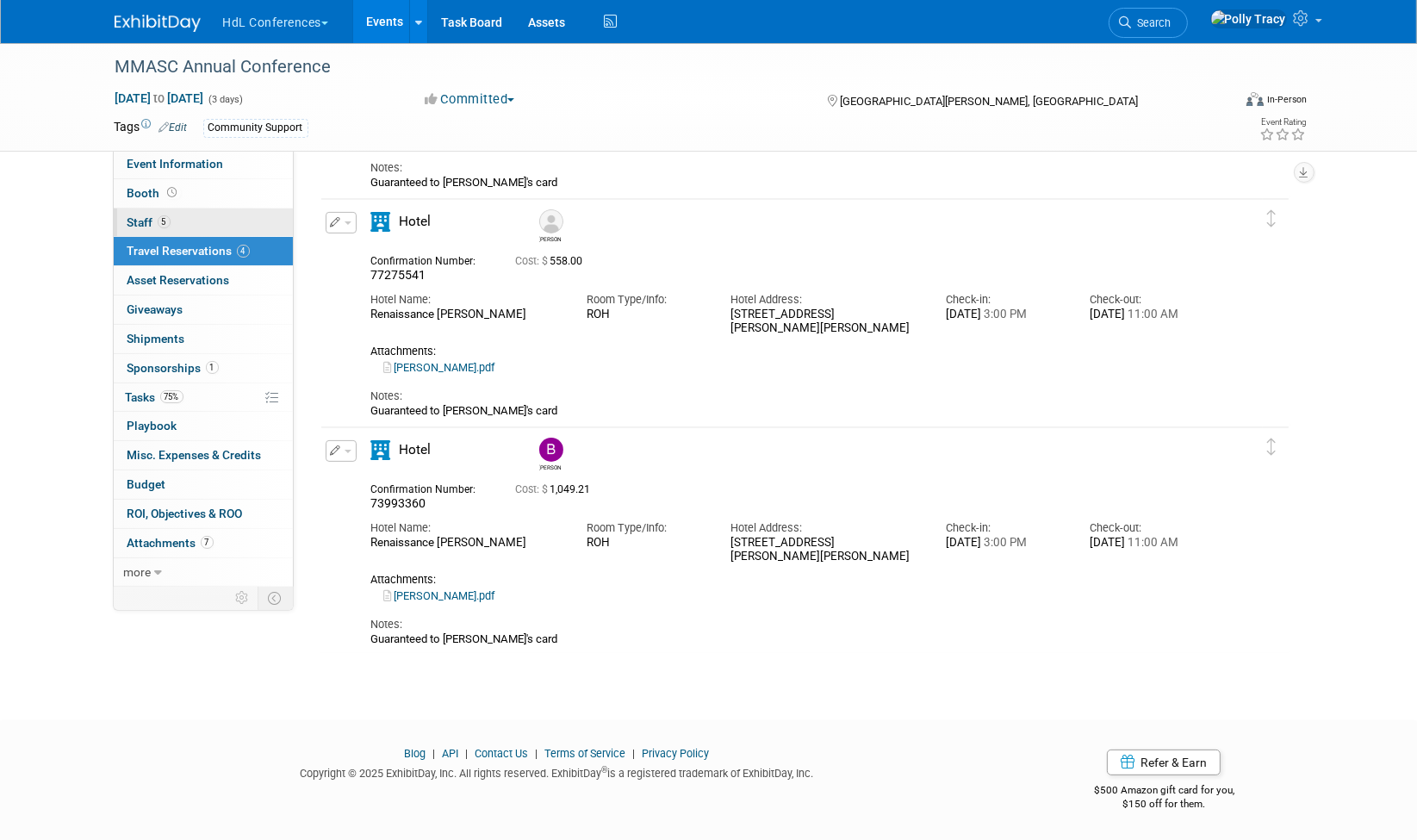
click at [135, 225] on span "Staff 5" at bounding box center [148, 222] width 43 height 14
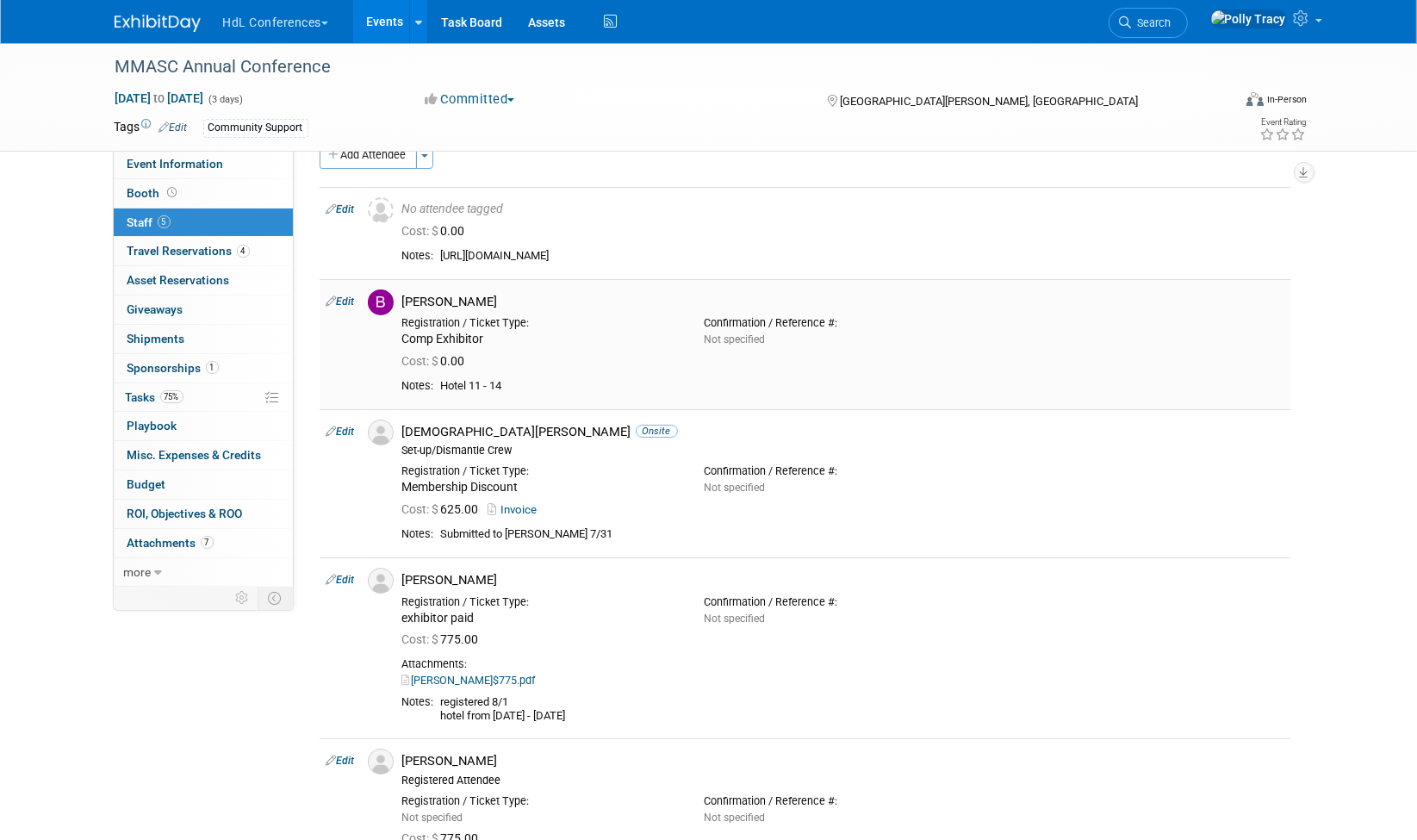
scroll to position [0, 0]
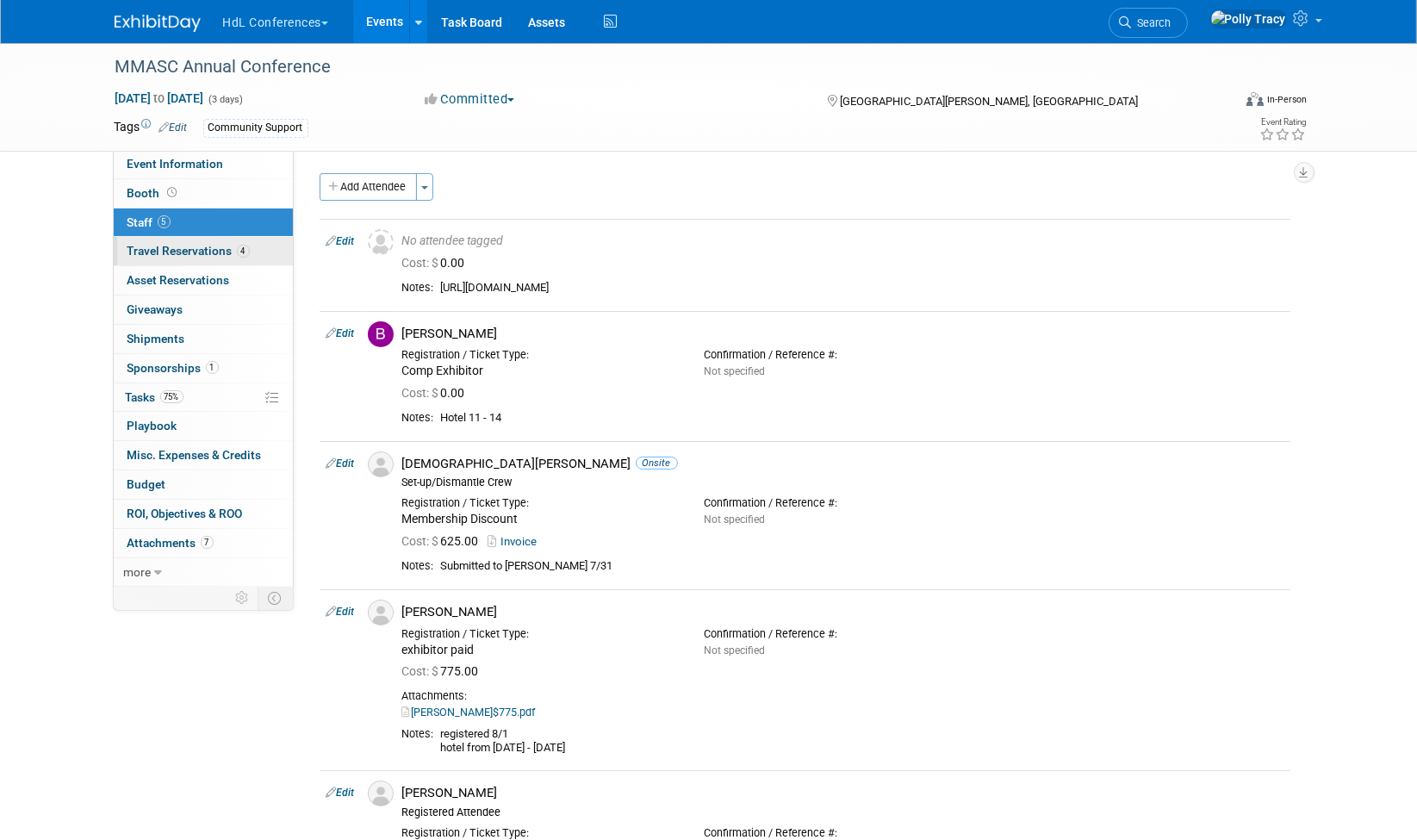
click at [178, 249] on span "Travel Reservations 4" at bounding box center [188, 250] width 122 height 14
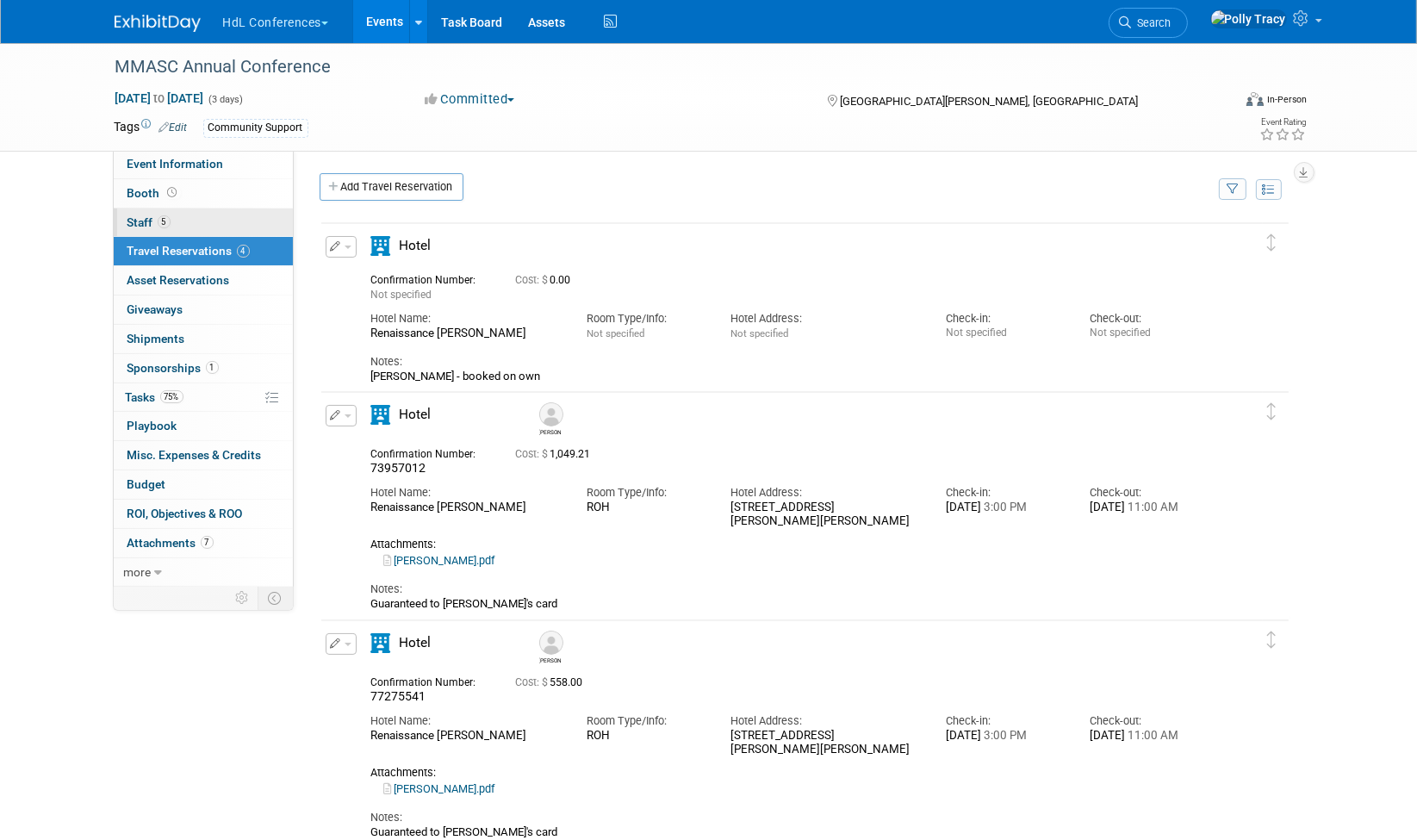
click at [137, 221] on span "Staff 5" at bounding box center [148, 222] width 43 height 14
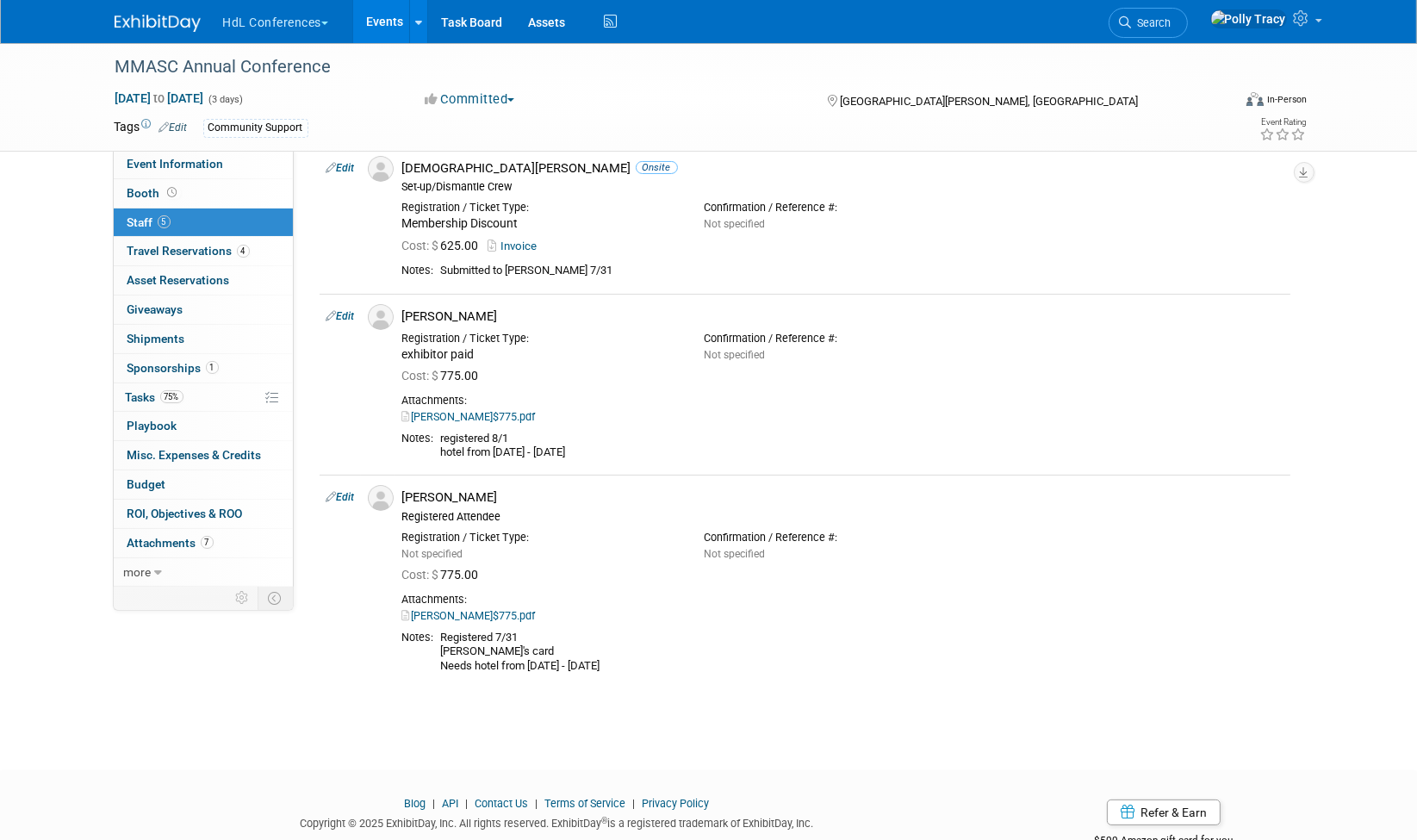
scroll to position [319, 0]
